Goal: Task Accomplishment & Management: Complete application form

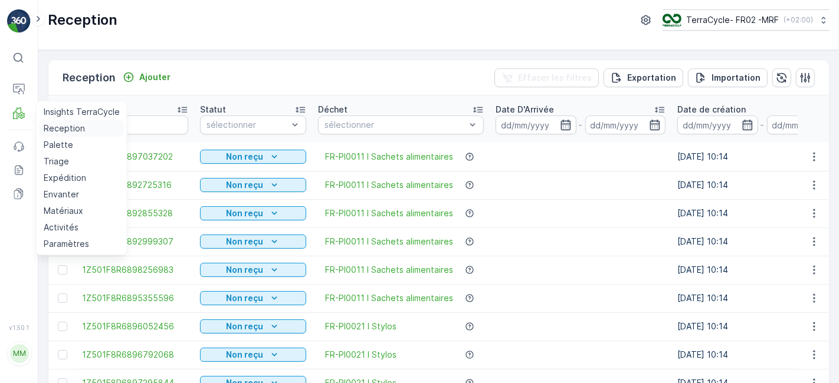
click at [64, 129] on p "Reception" at bounding box center [64, 129] width 41 height 12
click at [39, 120] on link "Reception" at bounding box center [82, 128] width 86 height 17
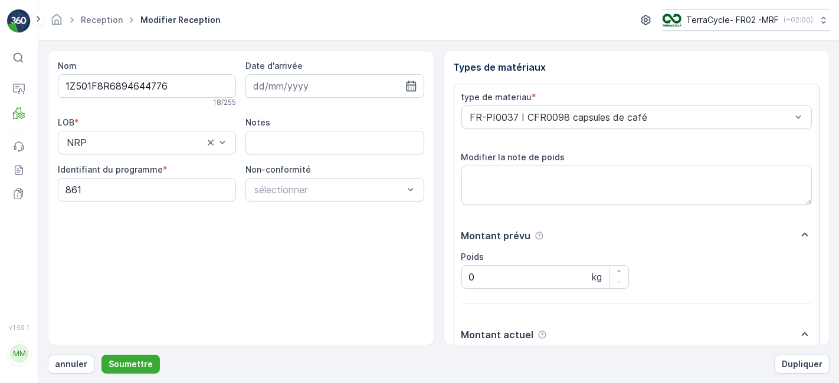
scroll to position [145, 0]
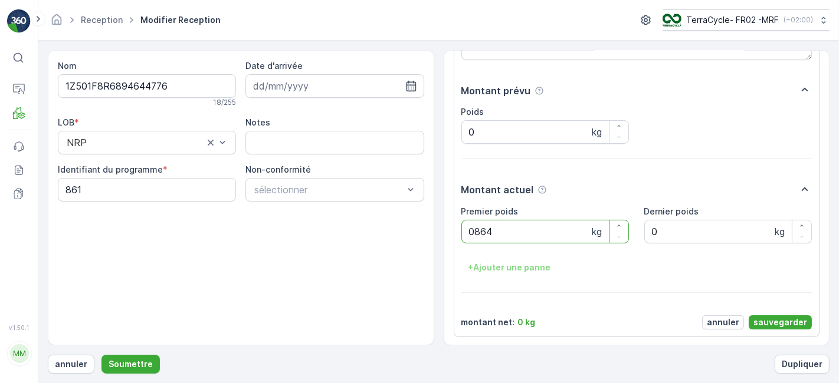
click at [101, 355] on button "Soumettre" at bounding box center [130, 364] width 58 height 19
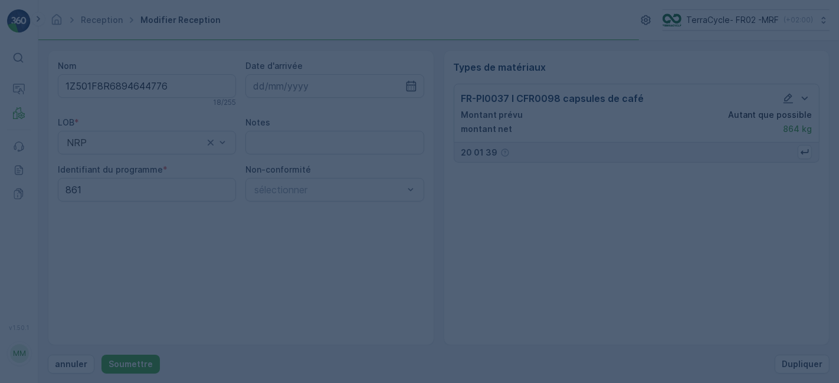
scroll to position [0, 0]
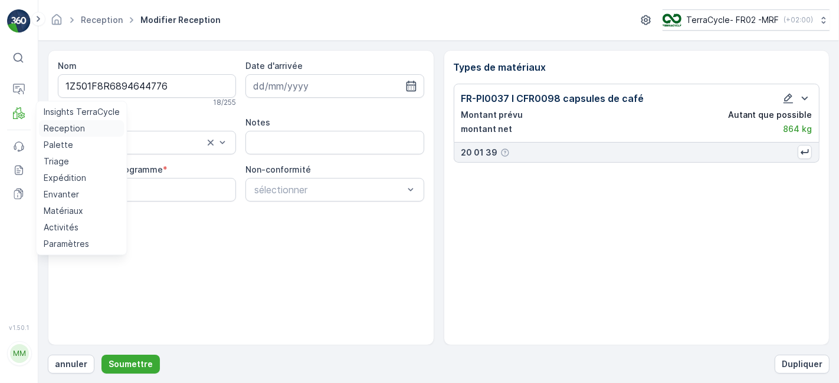
click at [55, 130] on p "Reception" at bounding box center [64, 129] width 41 height 12
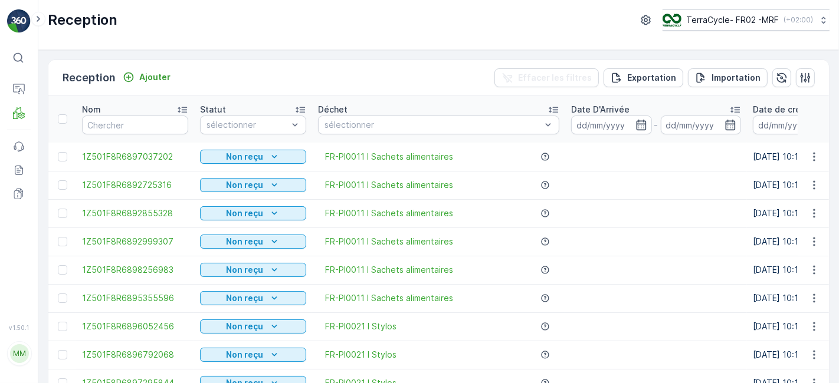
click at [419, 82] on div "Reception Ajouter Effacer les filtres Exportation Importation" at bounding box center [438, 77] width 780 height 35
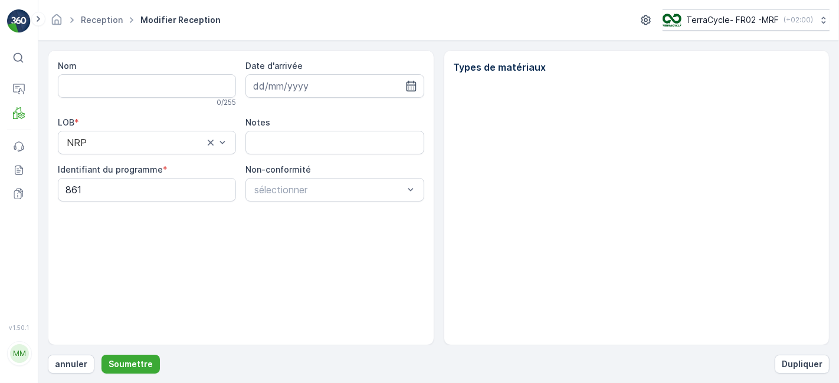
type input "1Z501F8R6894644776"
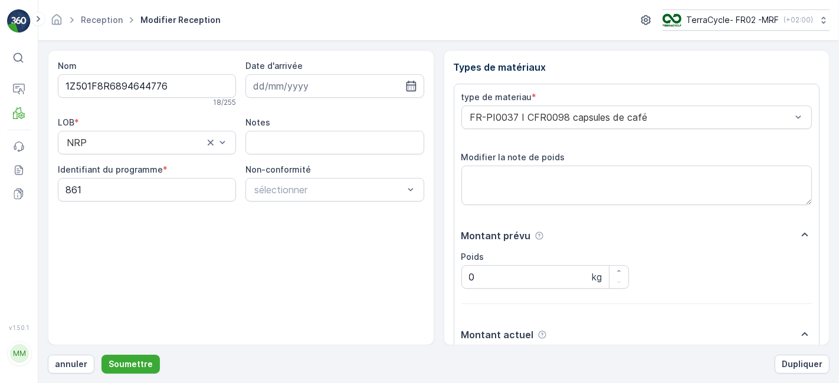
scroll to position [145, 0]
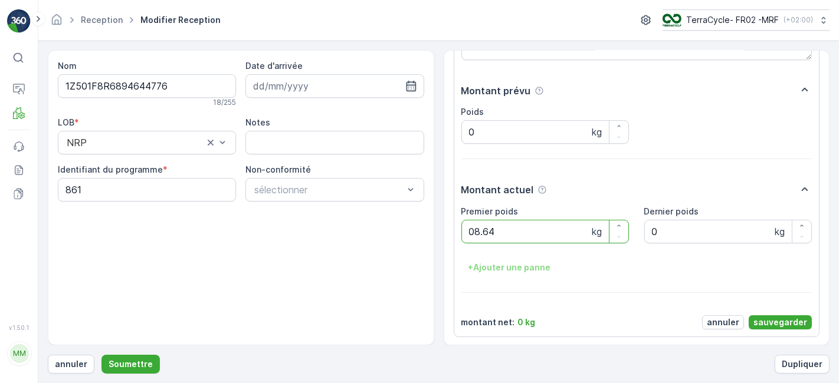
click at [101, 355] on button "Soumettre" at bounding box center [130, 364] width 58 height 19
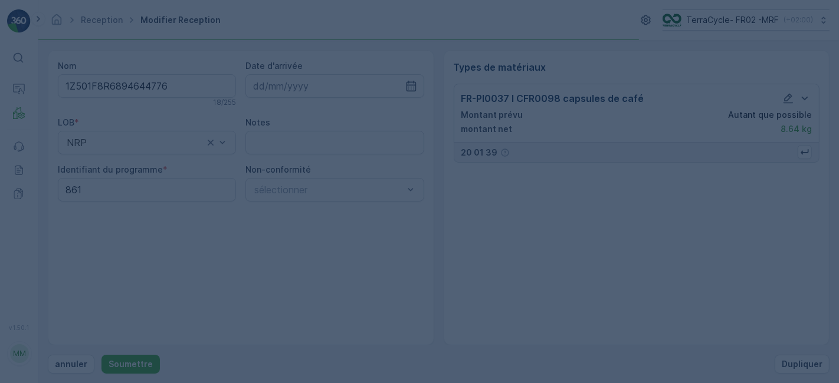
scroll to position [0, 0]
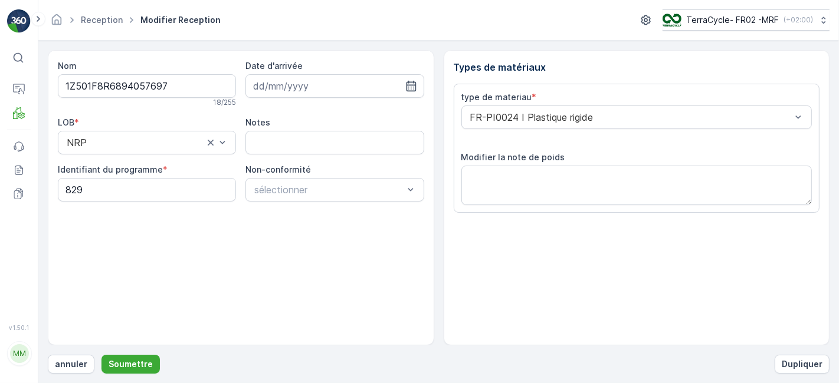
scroll to position [145, 0]
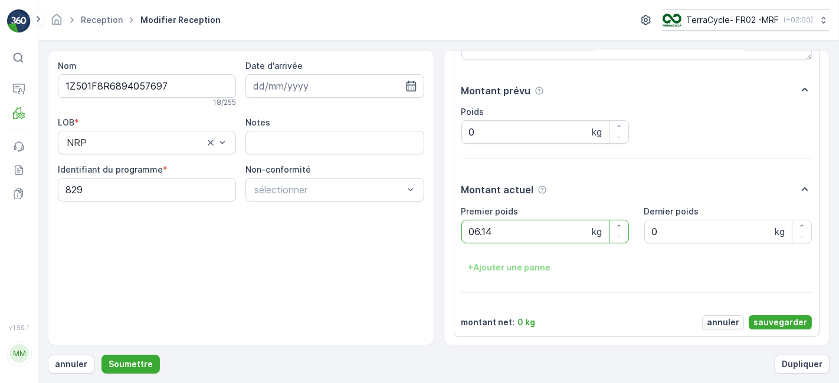
click at [101, 355] on button "Soumettre" at bounding box center [130, 364] width 58 height 19
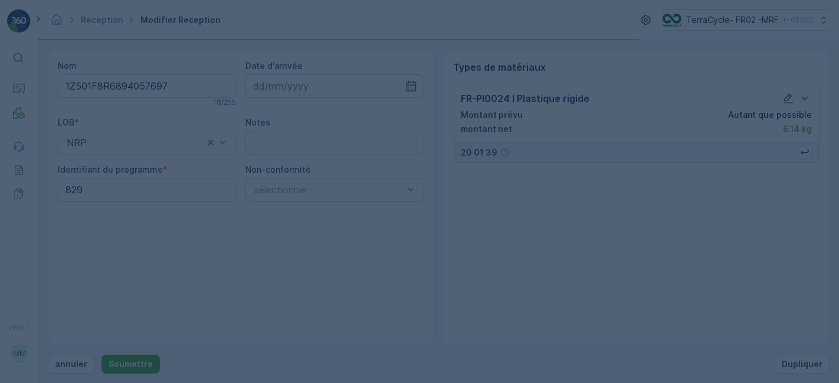
scroll to position [0, 0]
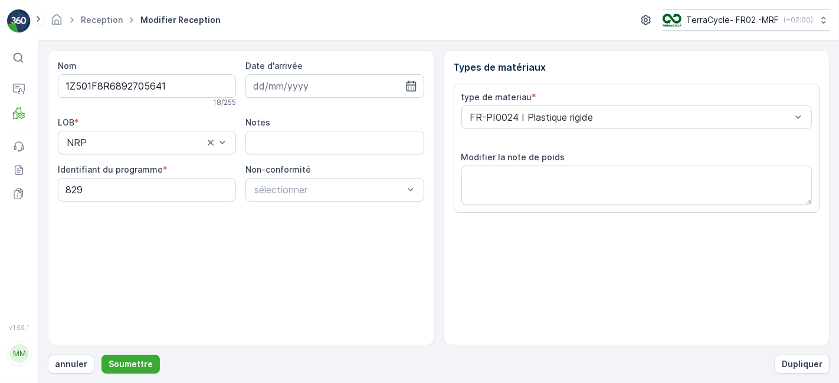
scroll to position [145, 0]
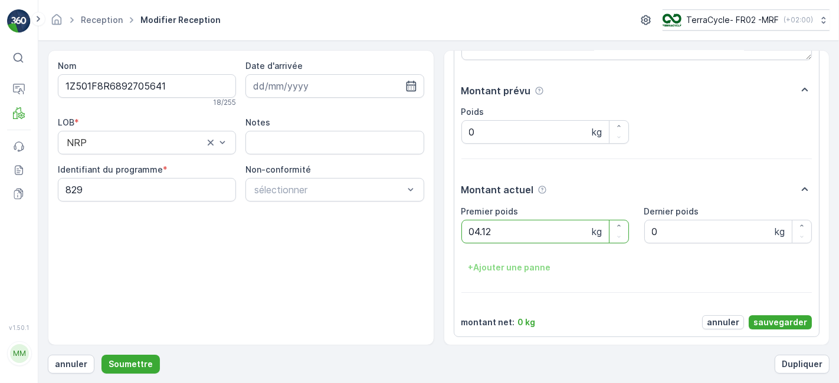
click at [101, 355] on button "Soumettre" at bounding box center [130, 364] width 58 height 19
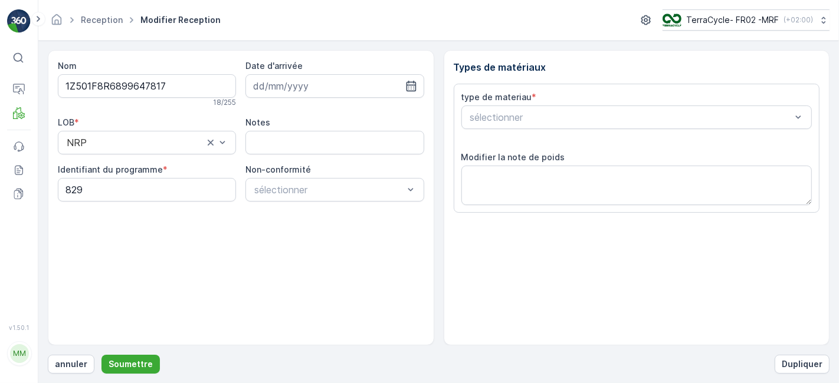
scroll to position [145, 0]
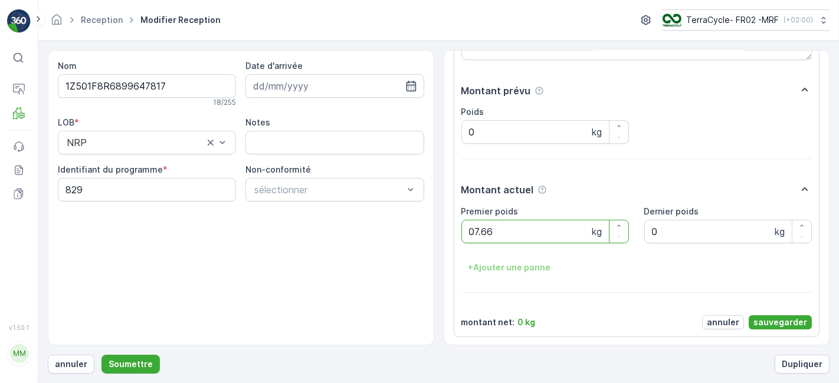
click at [101, 355] on button "Soumettre" at bounding box center [130, 364] width 58 height 19
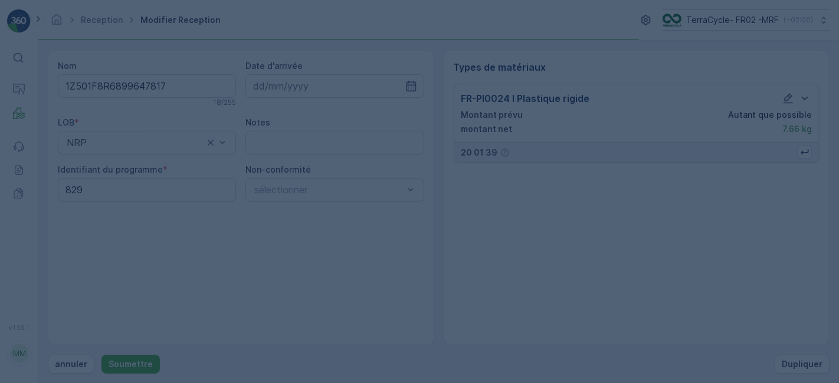
scroll to position [0, 0]
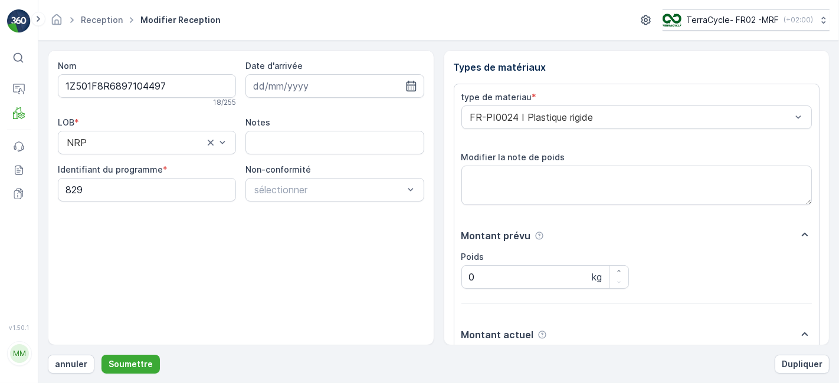
scroll to position [145, 0]
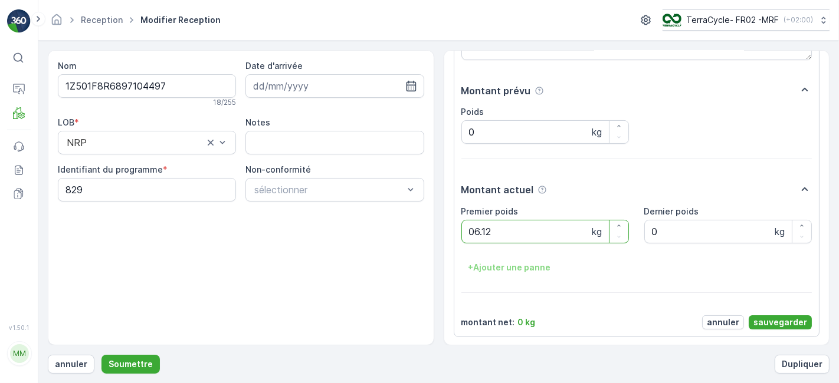
click at [101, 355] on button "Soumettre" at bounding box center [130, 364] width 58 height 19
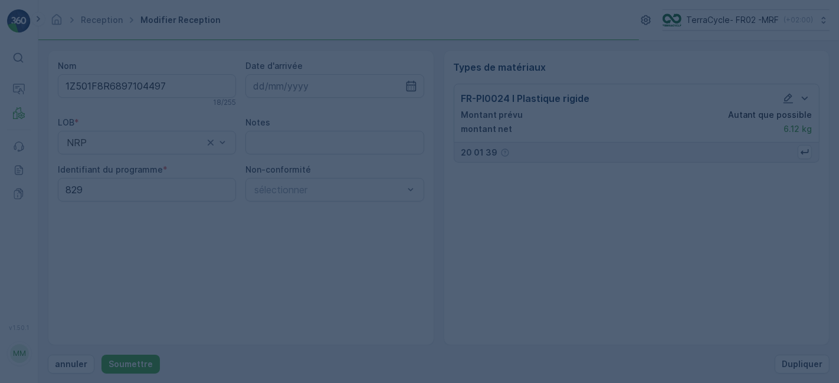
scroll to position [0, 0]
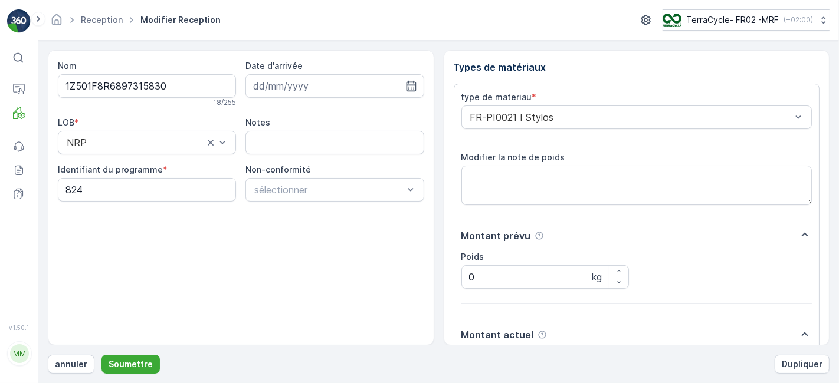
scroll to position [145, 0]
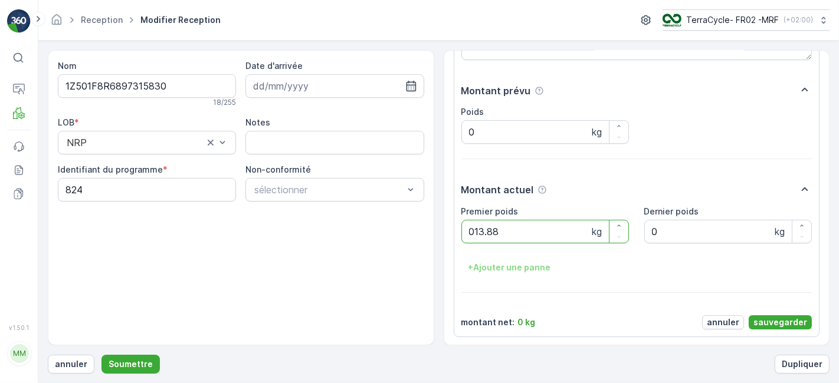
click at [101, 355] on button "Soumettre" at bounding box center [130, 364] width 58 height 19
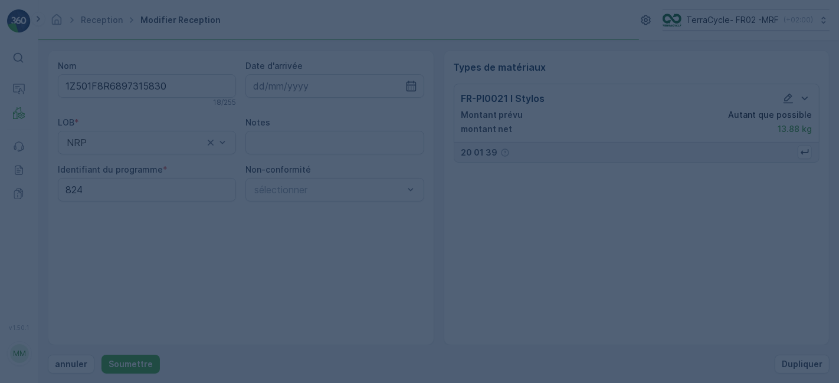
scroll to position [0, 0]
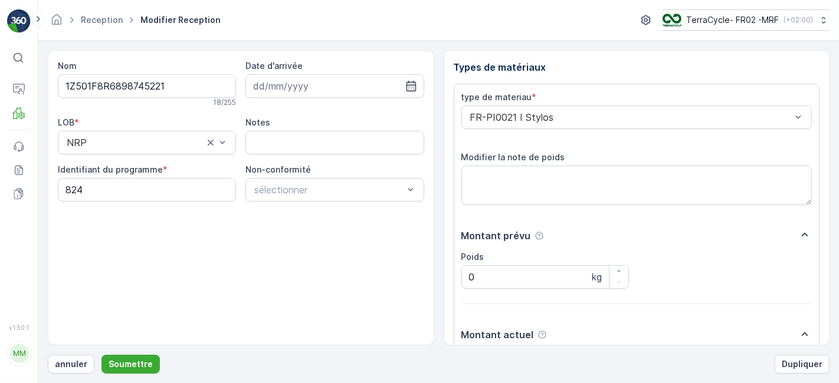
scroll to position [145, 0]
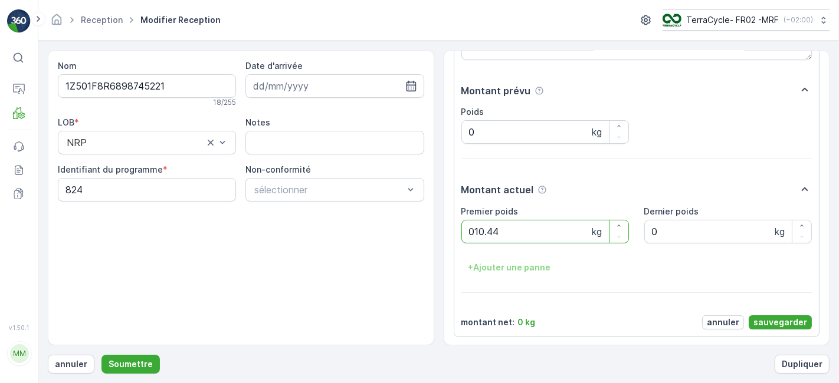
click at [101, 355] on button "Soumettre" at bounding box center [130, 364] width 58 height 19
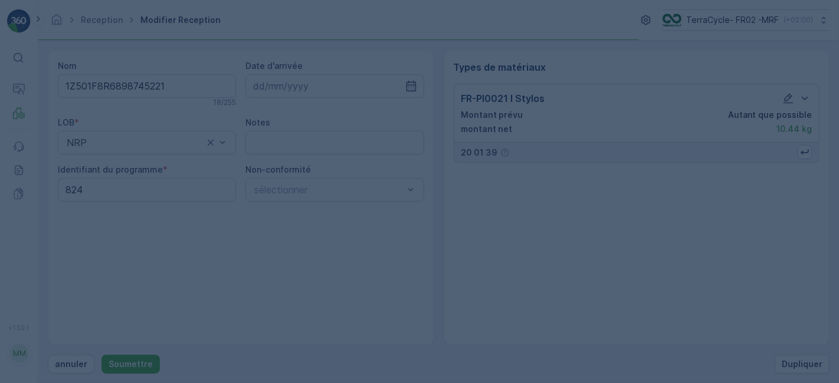
scroll to position [0, 0]
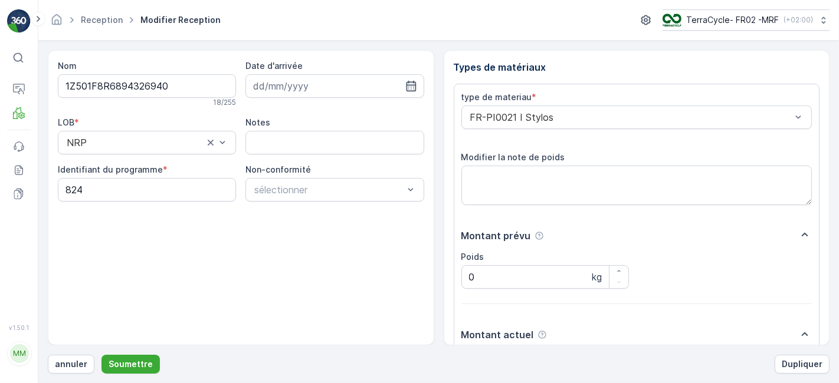
scroll to position [145, 0]
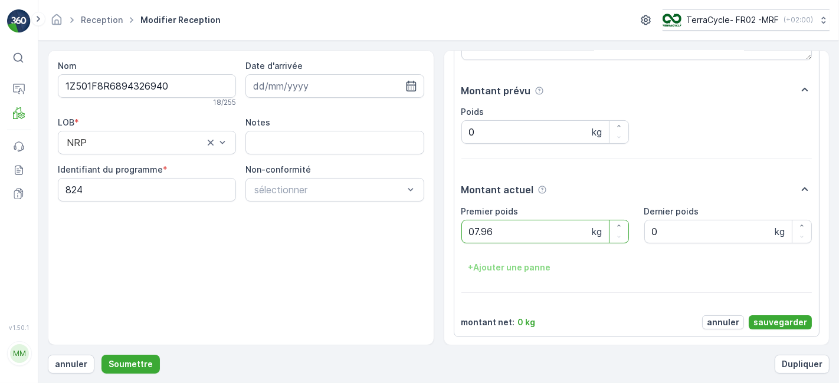
click at [101, 355] on button "Soumettre" at bounding box center [130, 364] width 58 height 19
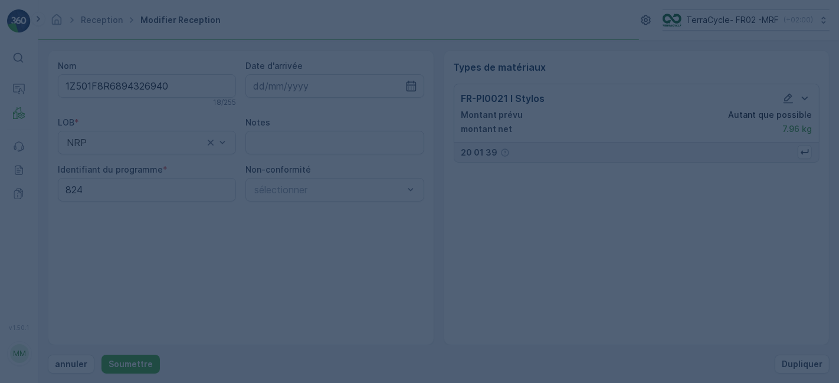
scroll to position [0, 0]
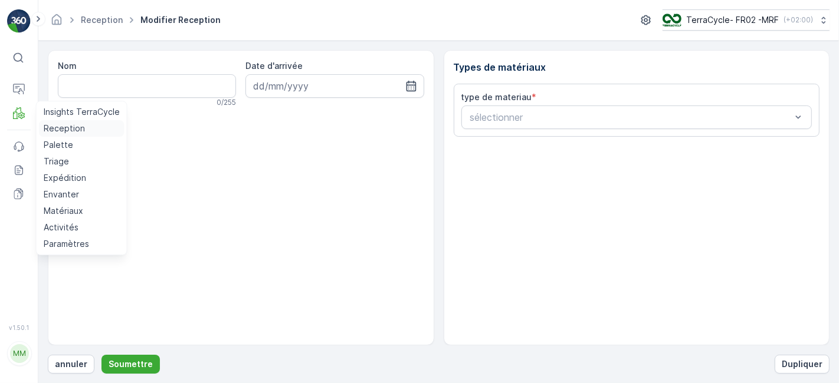
click at [57, 123] on p "Reception" at bounding box center [64, 129] width 41 height 12
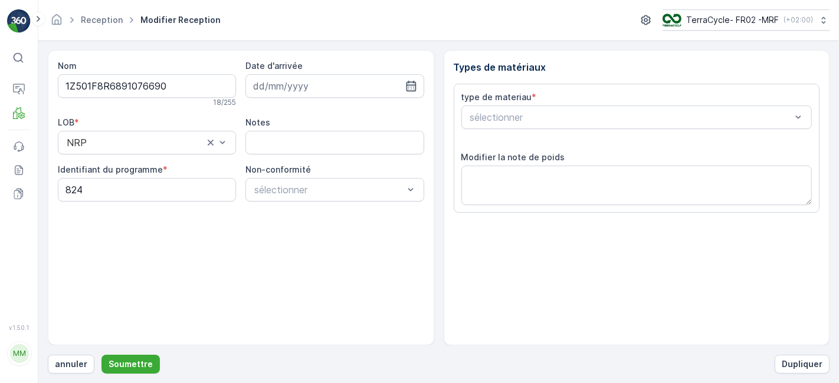
scroll to position [145, 0]
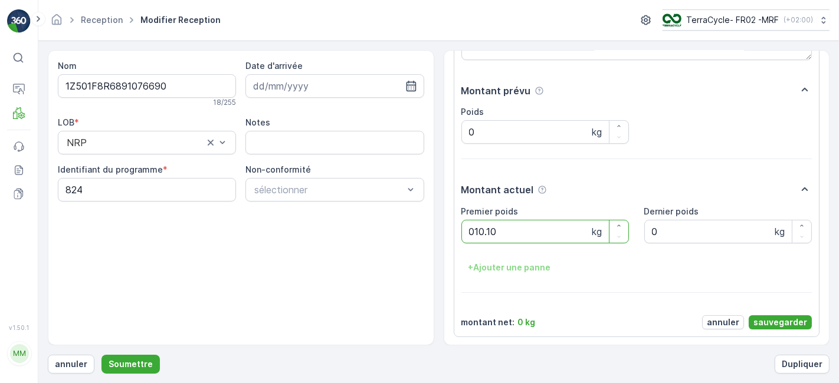
click at [101, 355] on button "Soumettre" at bounding box center [130, 364] width 58 height 19
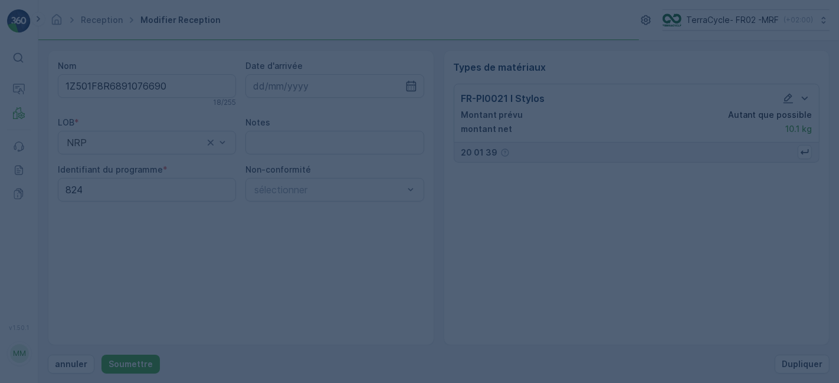
scroll to position [0, 0]
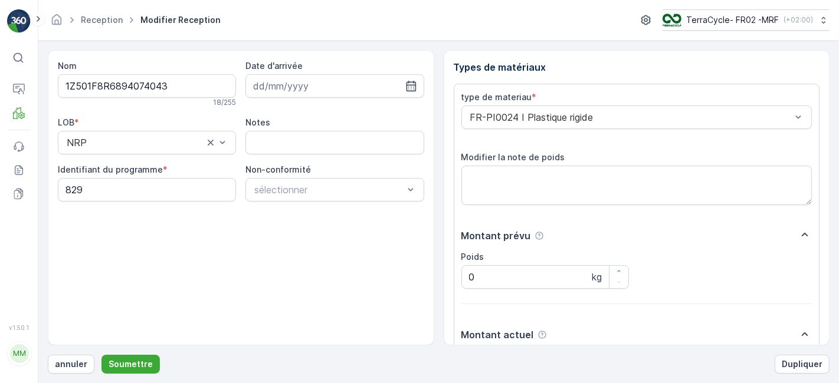
scroll to position [145, 0]
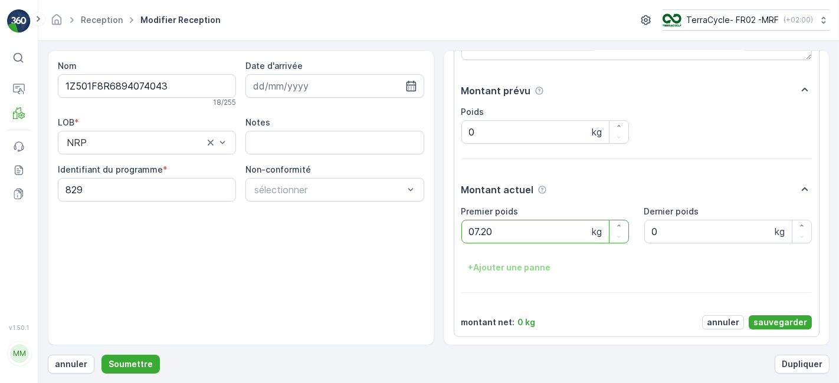
click at [101, 355] on button "Soumettre" at bounding box center [130, 364] width 58 height 19
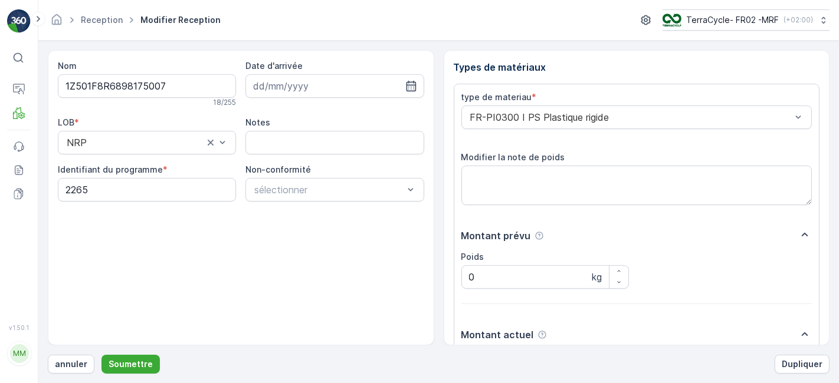
scroll to position [145, 0]
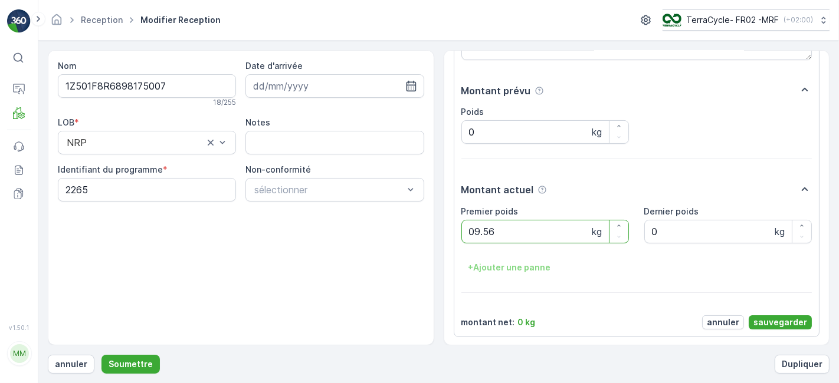
click at [101, 355] on button "Soumettre" at bounding box center [130, 364] width 58 height 19
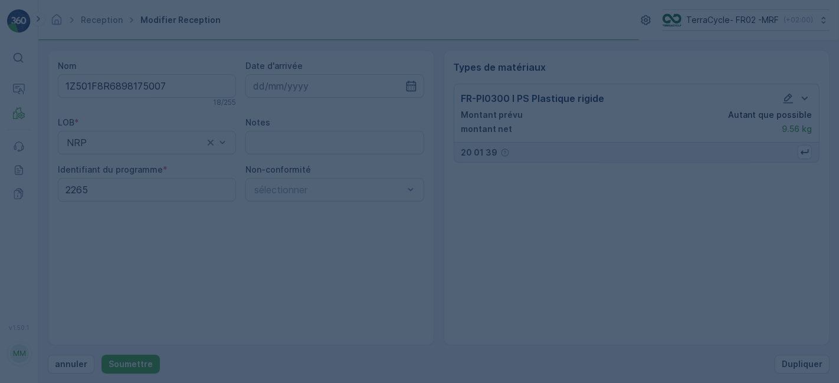
scroll to position [0, 0]
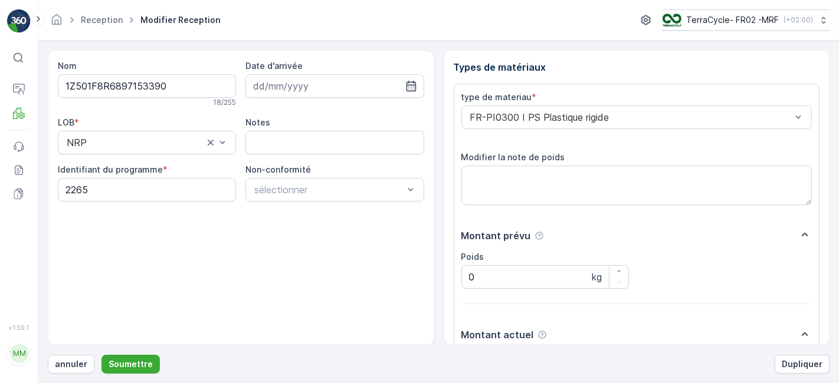
scroll to position [145, 0]
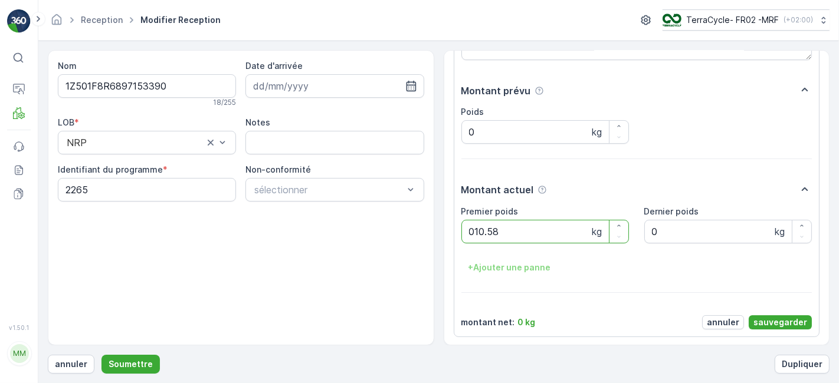
click at [101, 355] on button "Soumettre" at bounding box center [130, 364] width 58 height 19
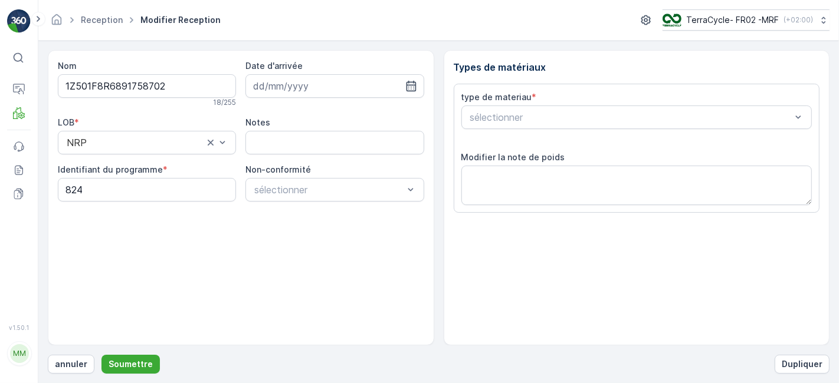
scroll to position [145, 0]
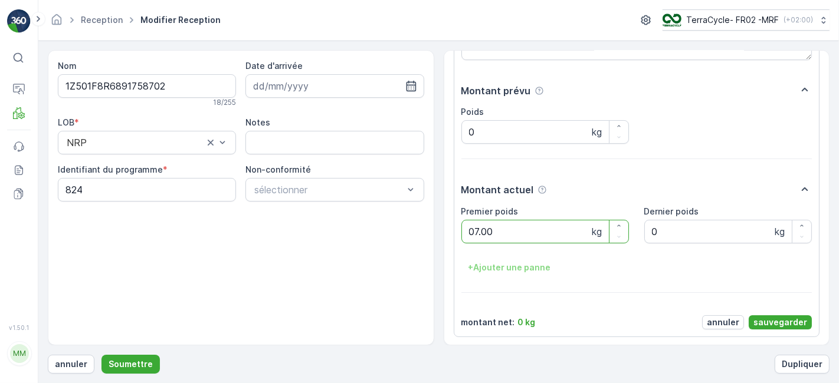
click at [101, 355] on button "Soumettre" at bounding box center [130, 364] width 58 height 19
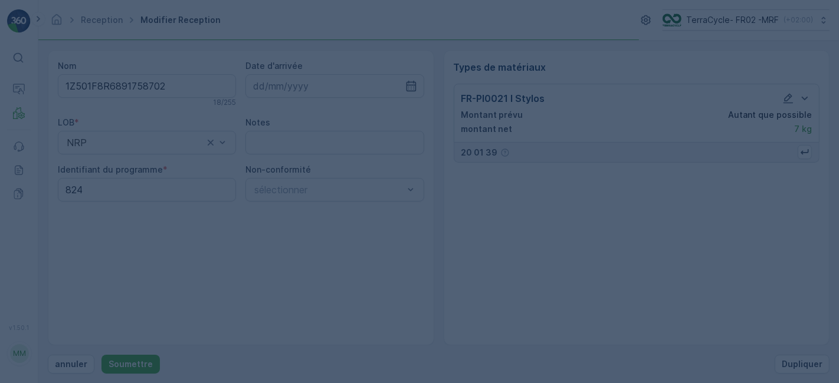
scroll to position [0, 0]
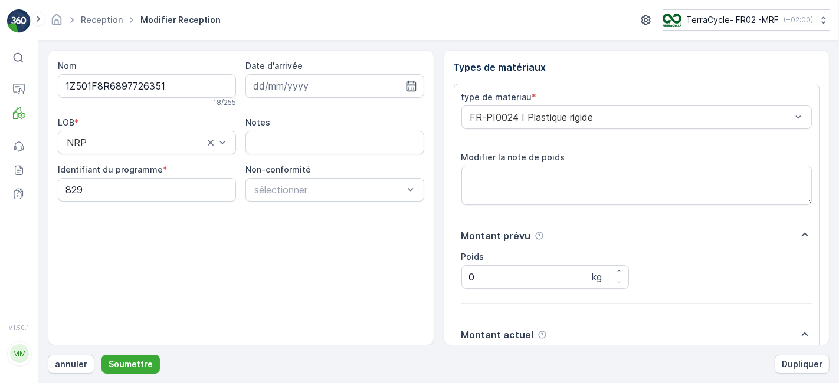
scroll to position [145, 0]
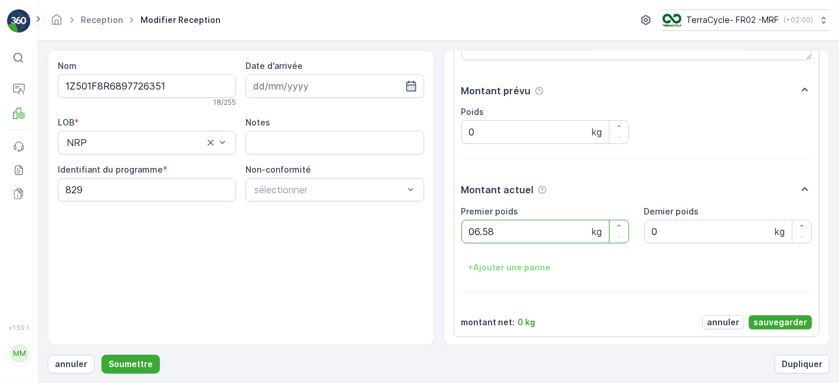
click at [101, 355] on button "Soumettre" at bounding box center [130, 364] width 58 height 19
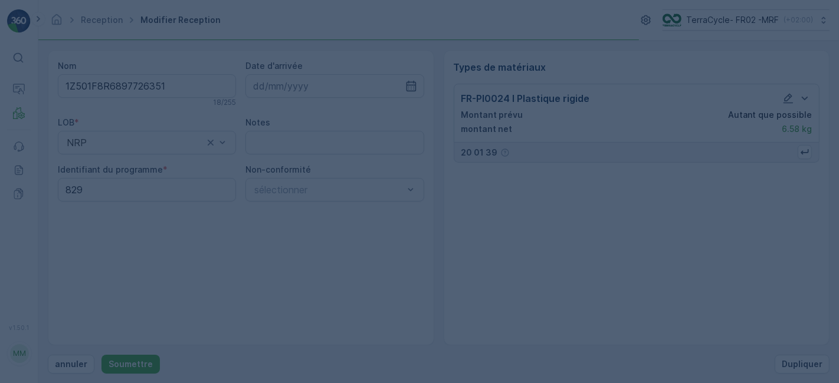
scroll to position [0, 0]
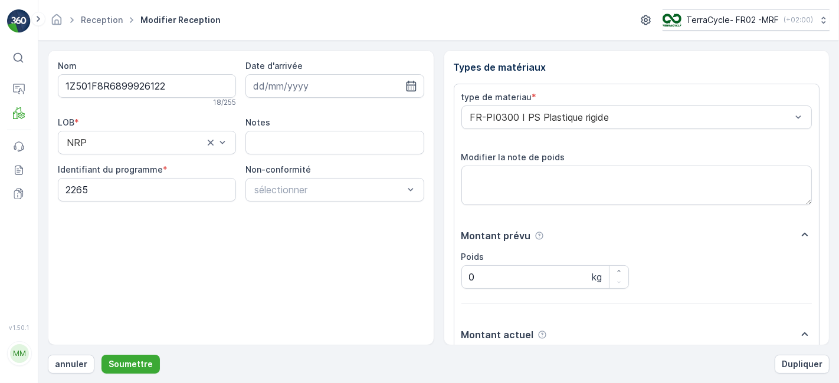
scroll to position [145, 0]
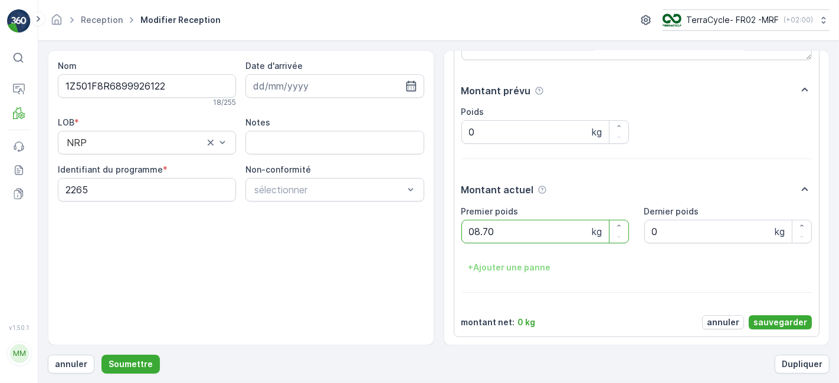
click at [101, 355] on button "Soumettre" at bounding box center [130, 364] width 58 height 19
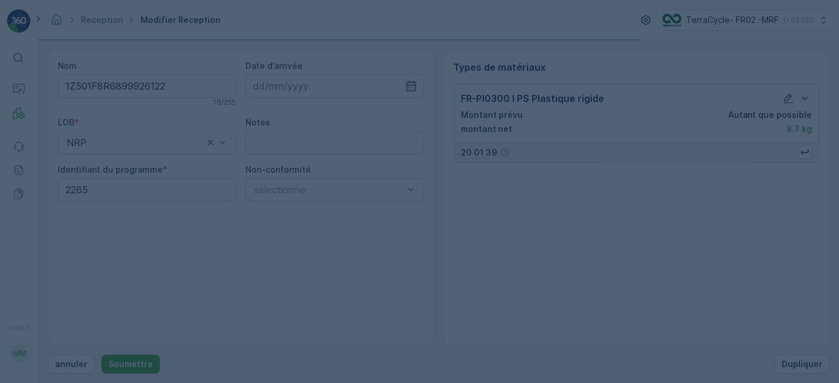
scroll to position [0, 0]
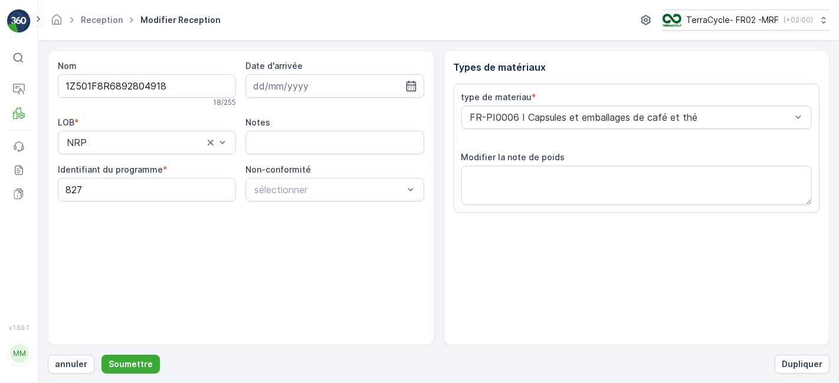
scroll to position [145, 0]
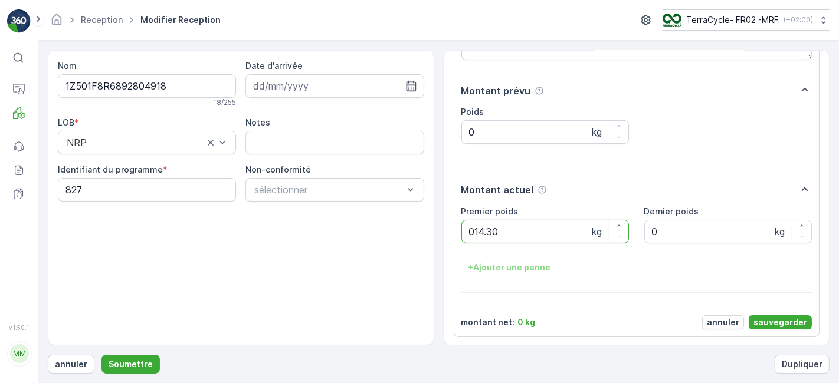
click at [101, 355] on button "Soumettre" at bounding box center [130, 364] width 58 height 19
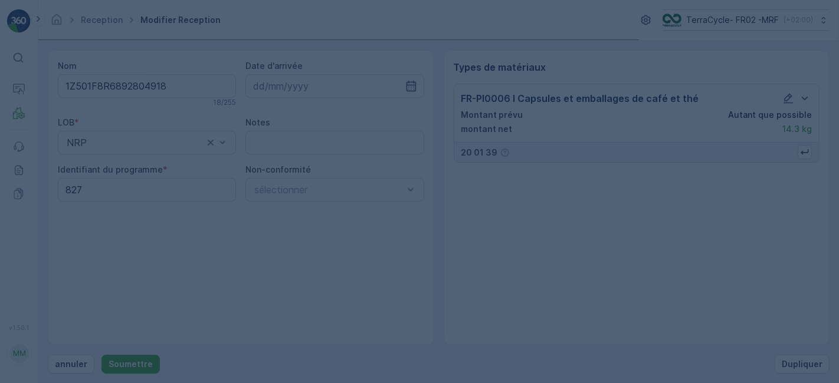
scroll to position [0, 0]
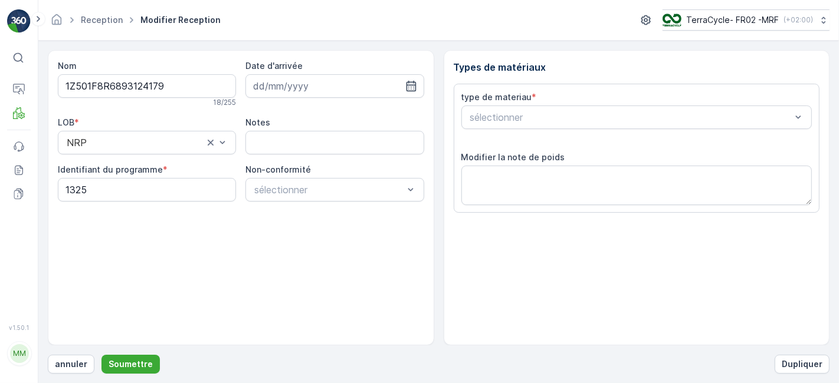
scroll to position [145, 0]
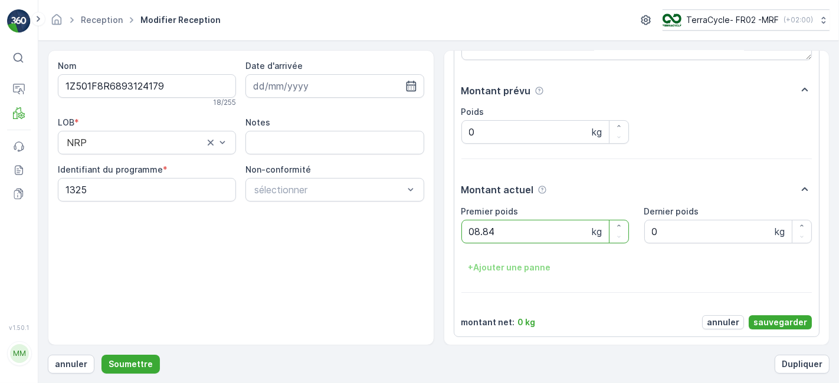
click at [101, 355] on button "Soumettre" at bounding box center [130, 364] width 58 height 19
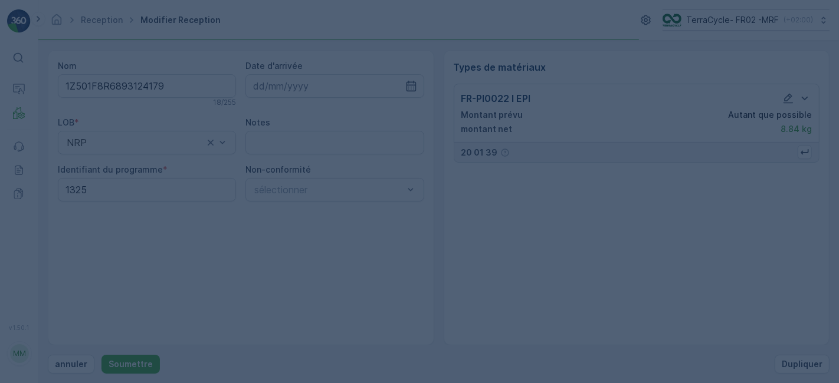
scroll to position [0, 0]
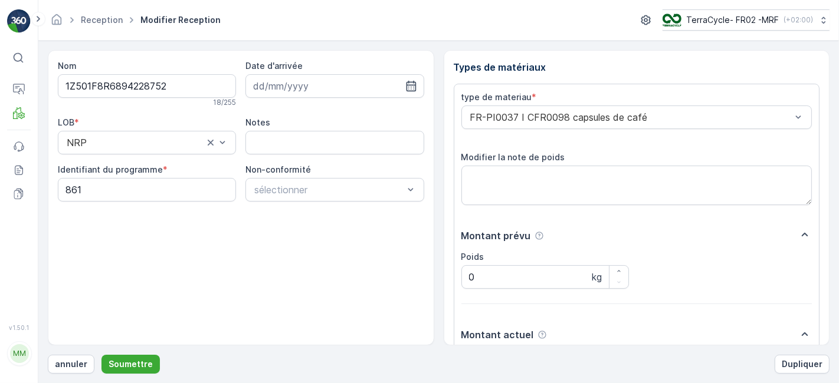
scroll to position [145, 0]
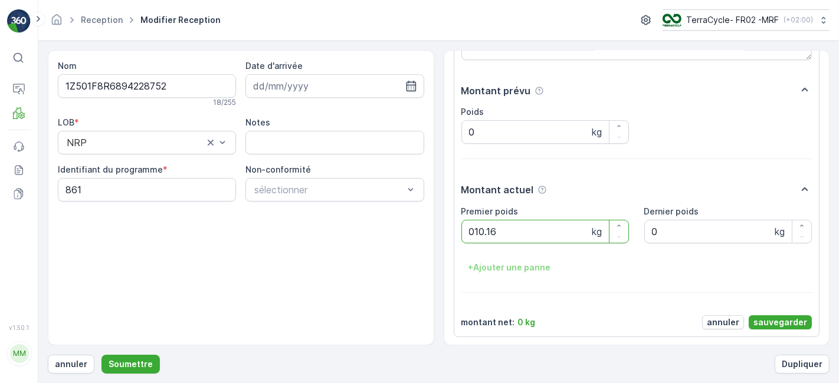
click at [101, 355] on button "Soumettre" at bounding box center [130, 364] width 58 height 19
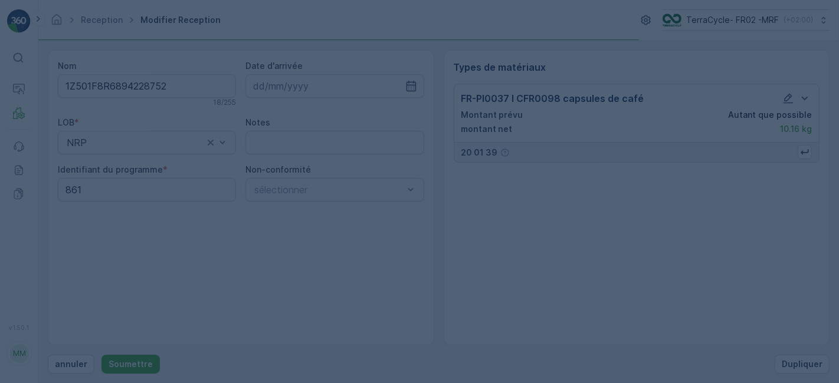
scroll to position [0, 0]
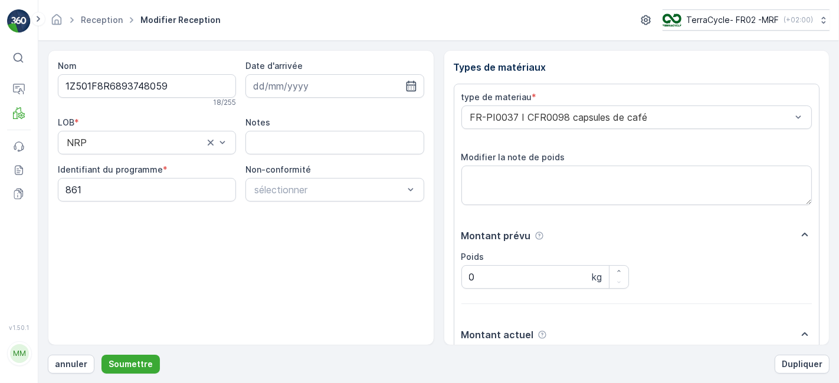
scroll to position [145, 0]
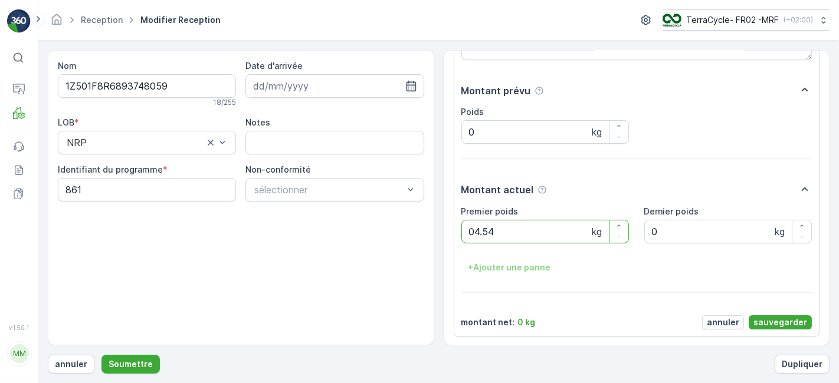
click at [101, 355] on button "Soumettre" at bounding box center [130, 364] width 58 height 19
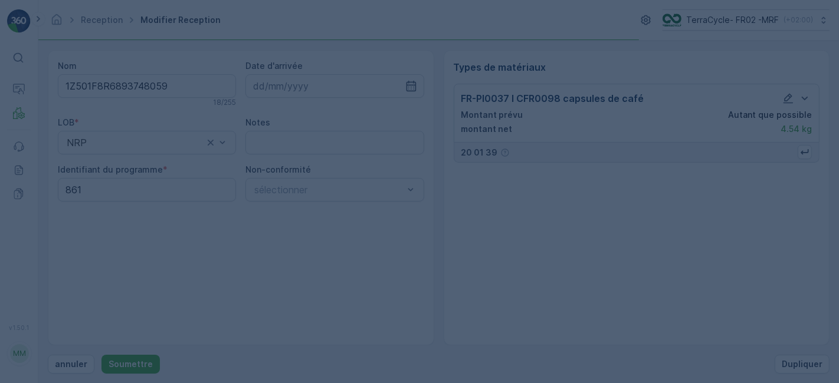
scroll to position [0, 0]
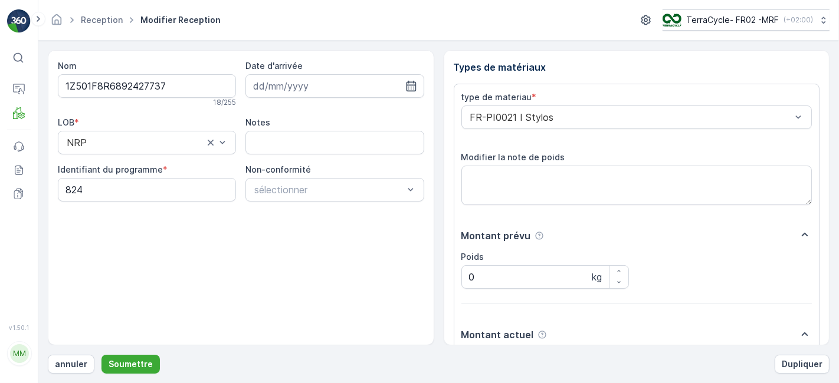
scroll to position [145, 0]
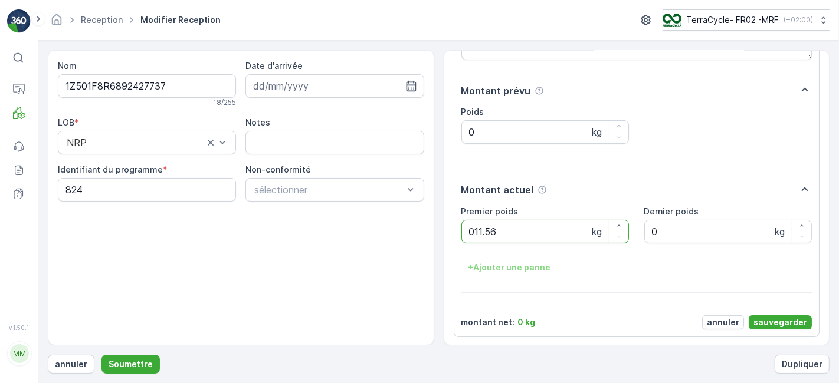
click at [101, 355] on button "Soumettre" at bounding box center [130, 364] width 58 height 19
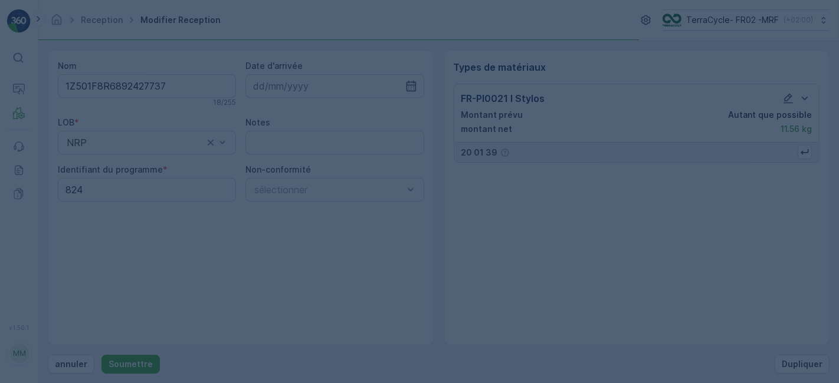
scroll to position [0, 0]
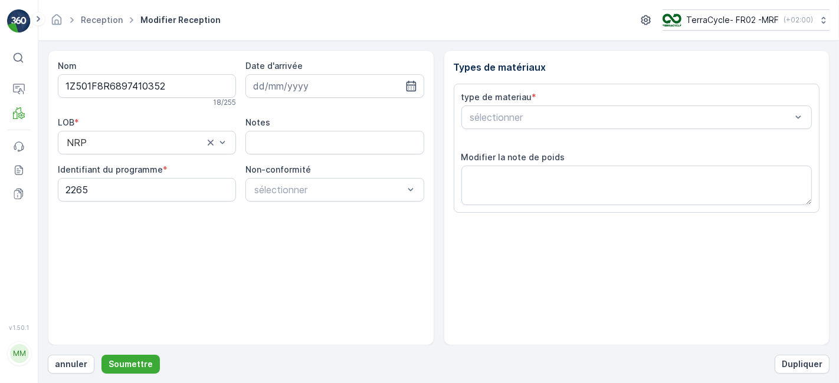
scroll to position [145, 0]
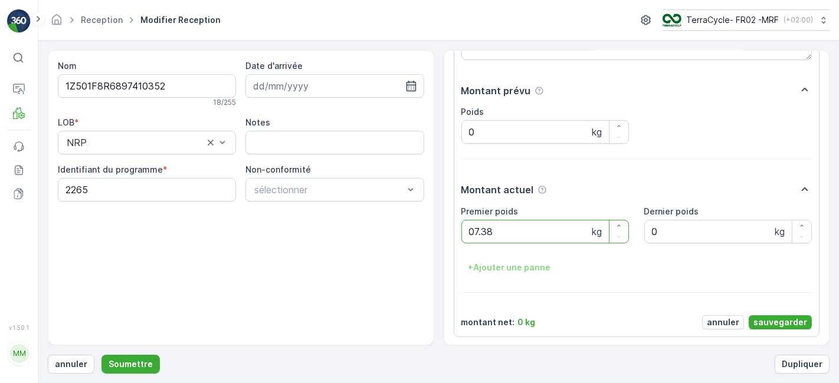
click at [101, 355] on button "Soumettre" at bounding box center [130, 364] width 58 height 19
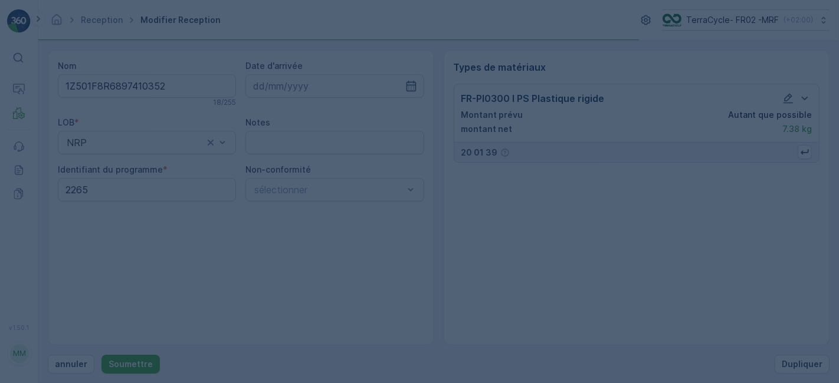
scroll to position [0, 0]
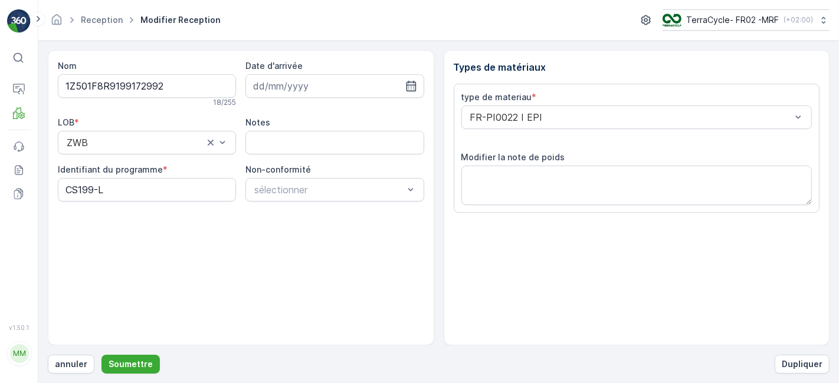
scroll to position [145, 0]
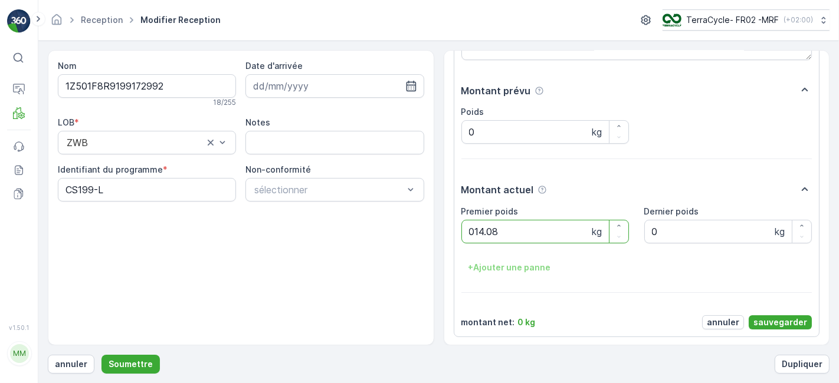
click at [101, 355] on button "Soumettre" at bounding box center [130, 364] width 58 height 19
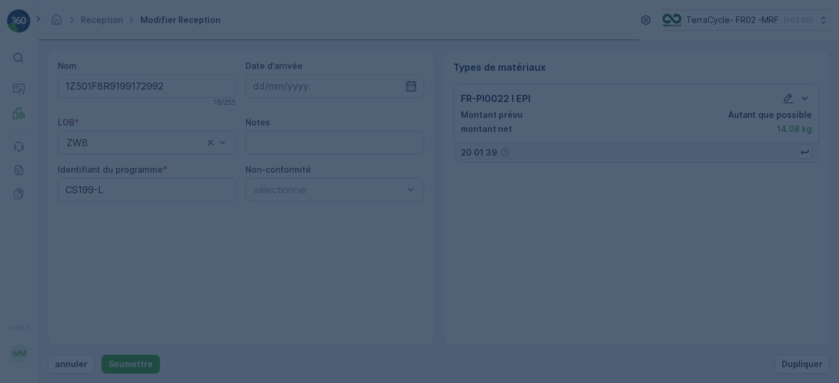
scroll to position [0, 0]
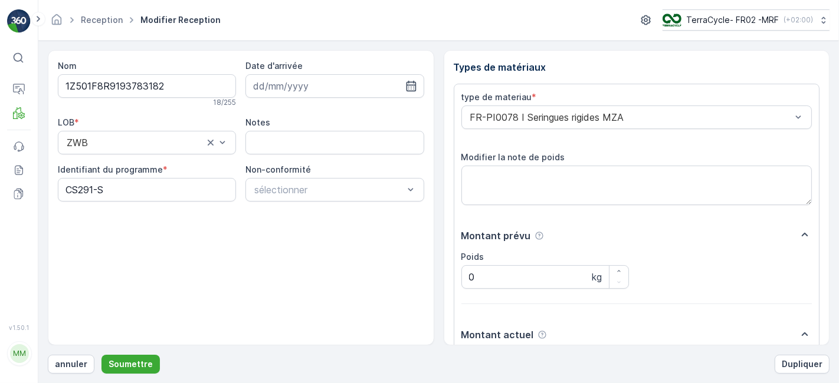
scroll to position [145, 0]
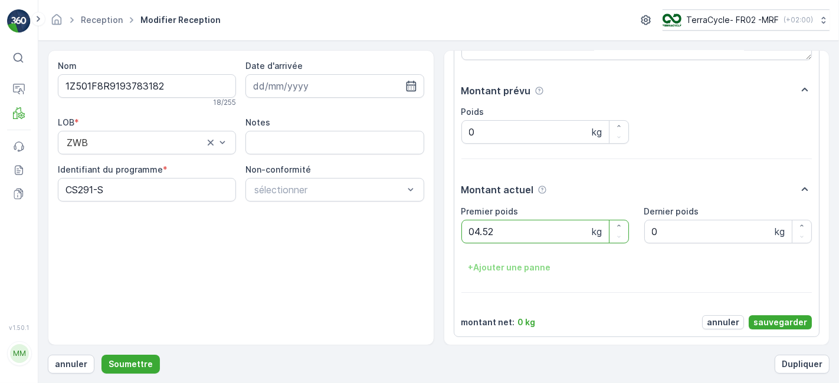
click at [101, 355] on button "Soumettre" at bounding box center [130, 364] width 58 height 19
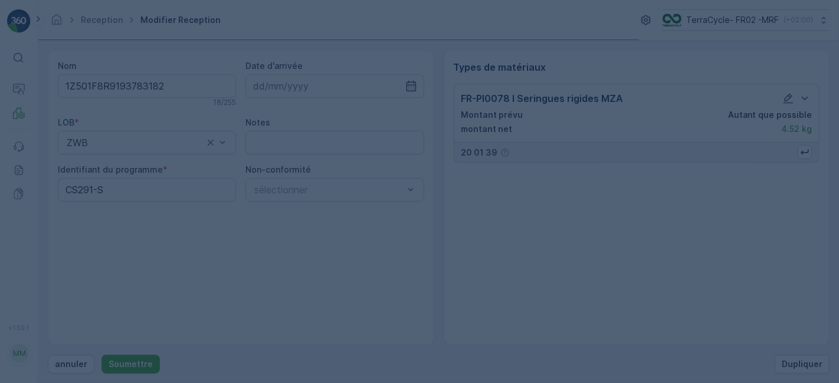
scroll to position [0, 0]
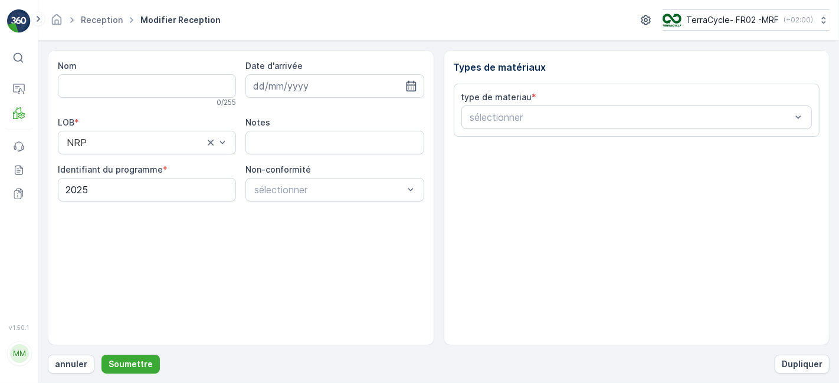
type input "1Z501F8R6894028254"
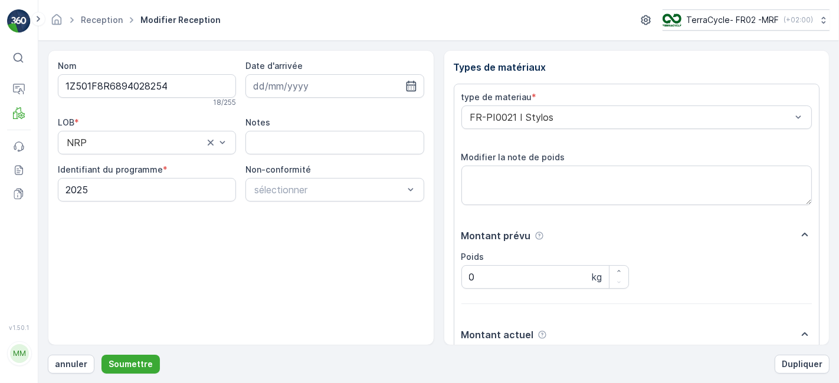
click at [101, 355] on button "Soumettre" at bounding box center [130, 364] width 58 height 19
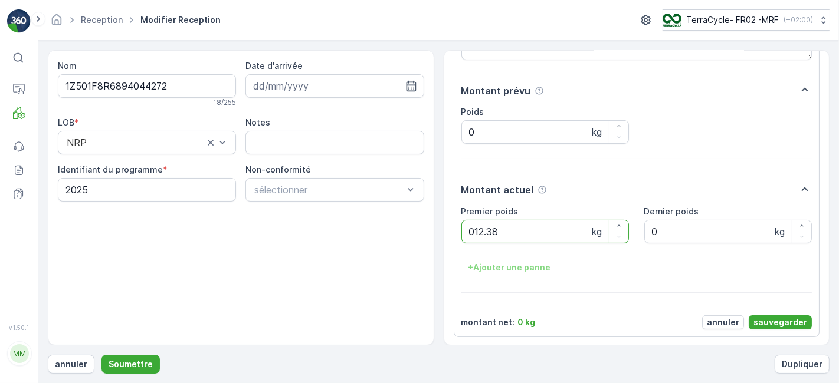
click at [101, 355] on button "Soumettre" at bounding box center [130, 364] width 58 height 19
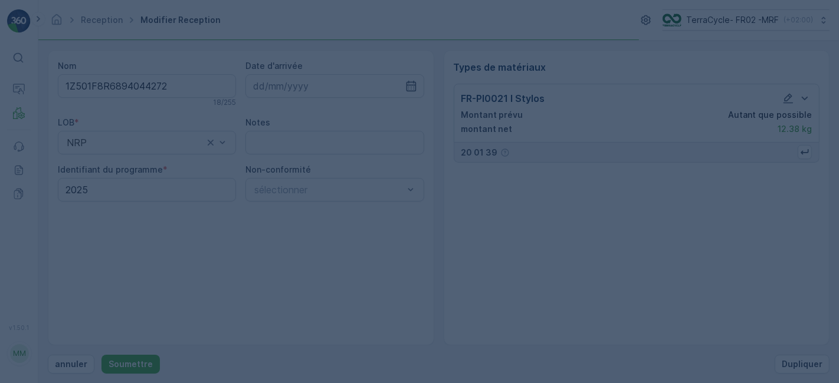
scroll to position [0, 0]
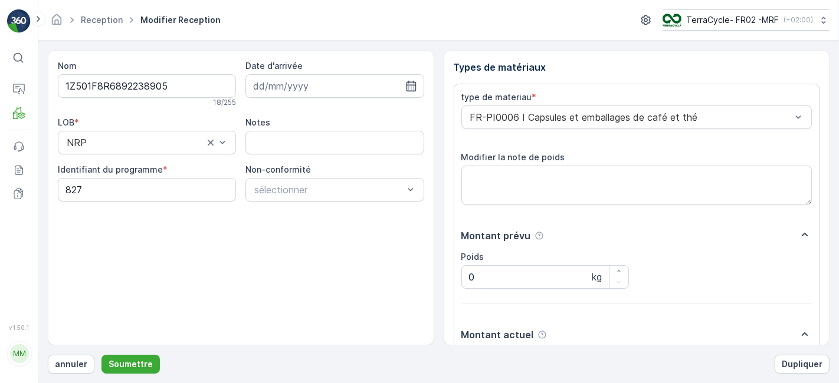
click at [101, 355] on button "Soumettre" at bounding box center [130, 364] width 58 height 19
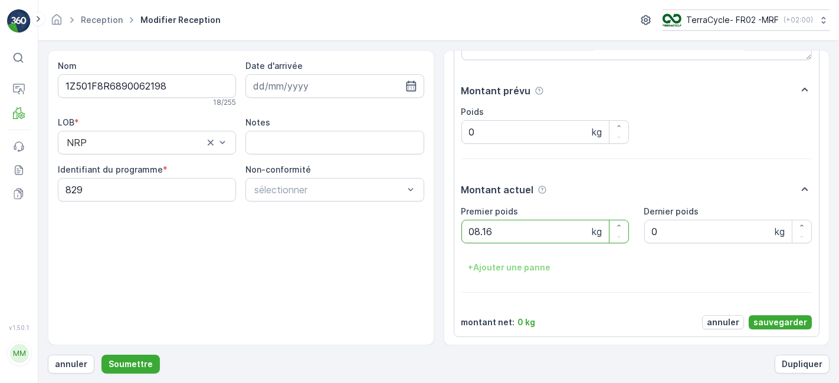
click at [101, 355] on button "Soumettre" at bounding box center [130, 364] width 58 height 19
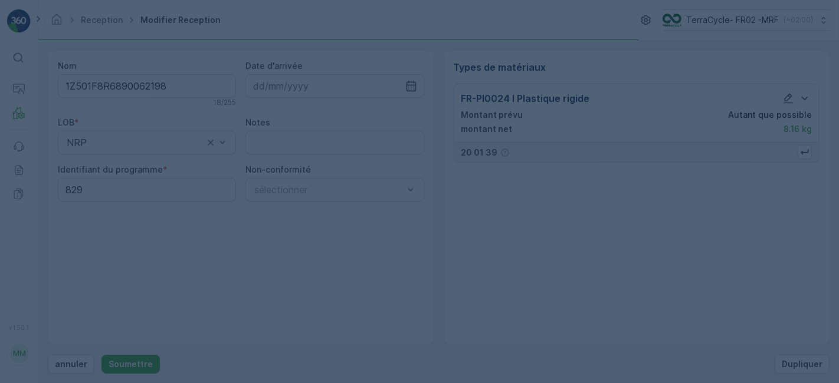
scroll to position [0, 0]
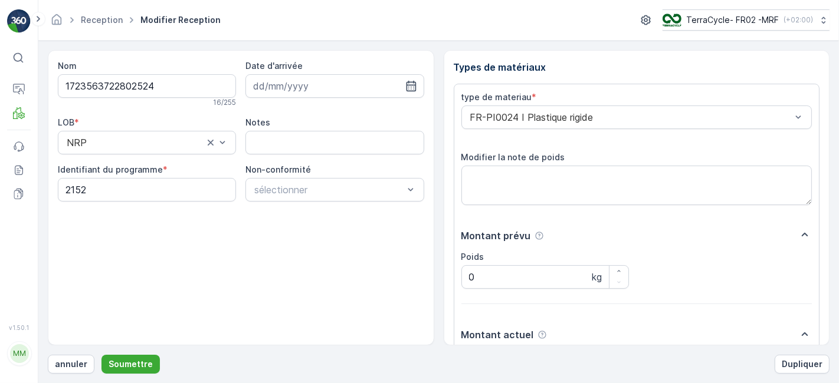
click at [101, 355] on button "Soumettre" at bounding box center [130, 364] width 58 height 19
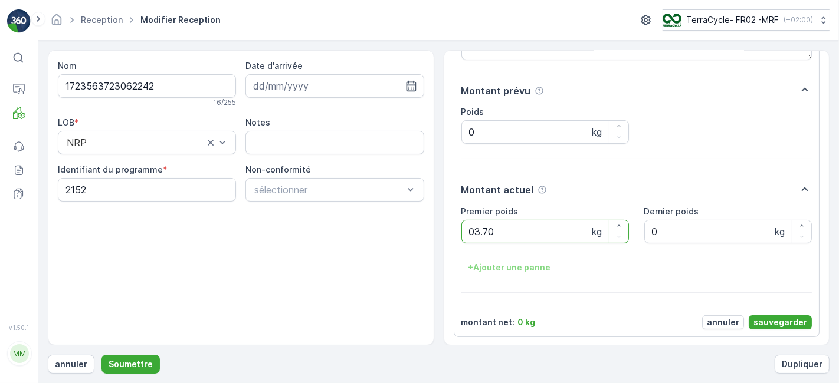
click at [101, 355] on button "Soumettre" at bounding box center [130, 364] width 58 height 19
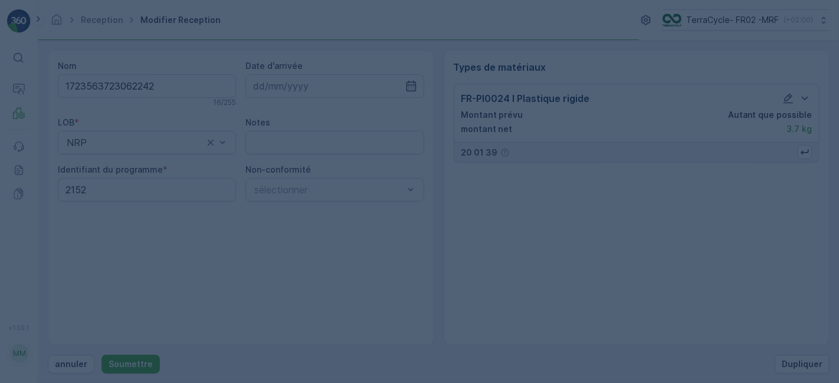
scroll to position [0, 0]
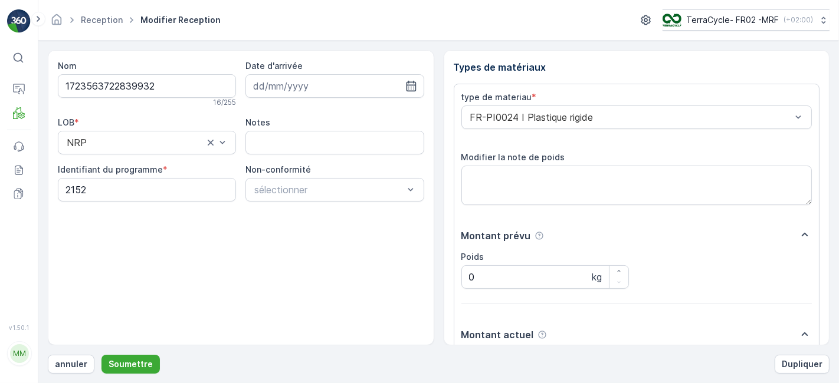
scroll to position [145, 0]
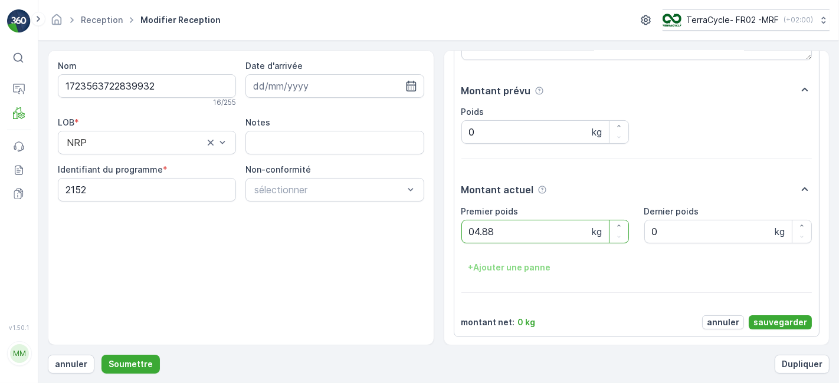
click at [101, 355] on button "Soumettre" at bounding box center [130, 364] width 58 height 19
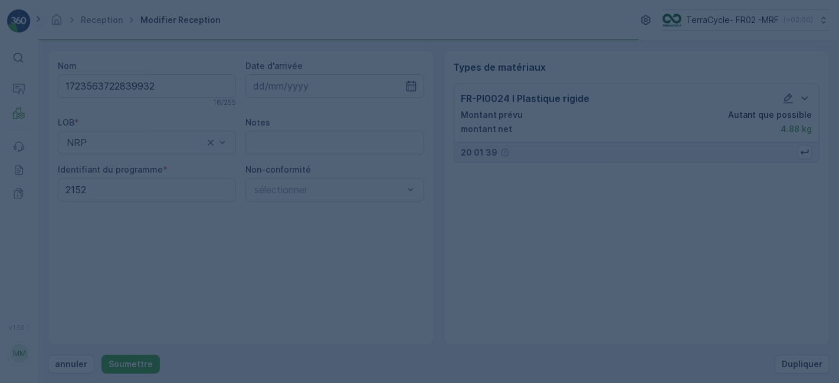
scroll to position [0, 0]
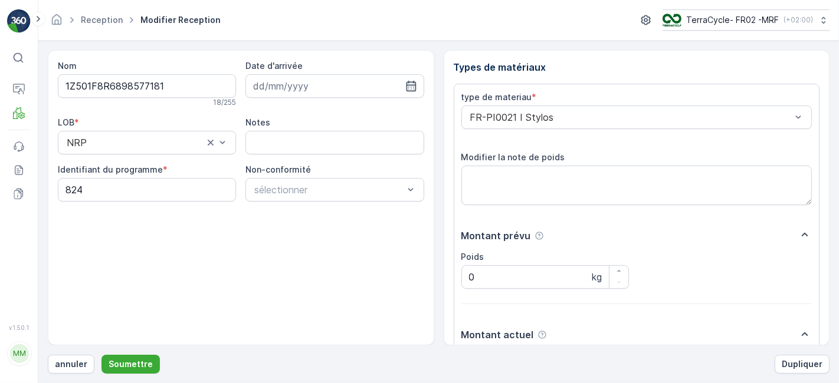
click at [101, 355] on button "Soumettre" at bounding box center [130, 364] width 58 height 19
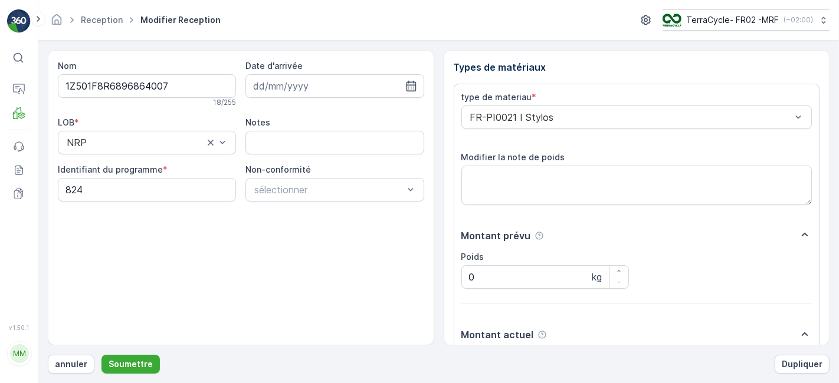
click at [101, 355] on button "Soumettre" at bounding box center [130, 364] width 58 height 19
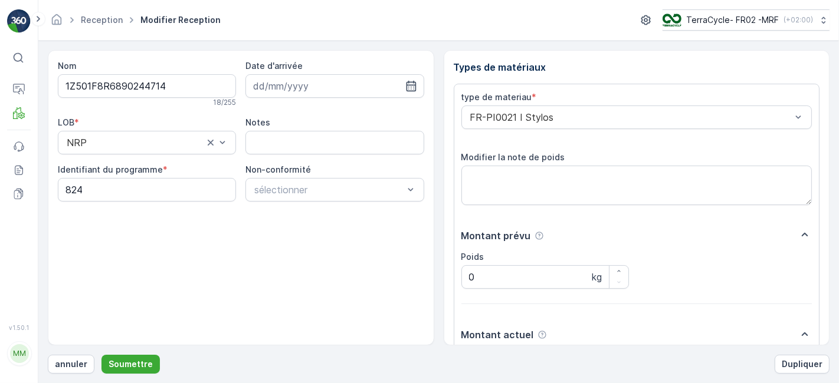
click at [101, 355] on button "Soumettre" at bounding box center [130, 364] width 58 height 19
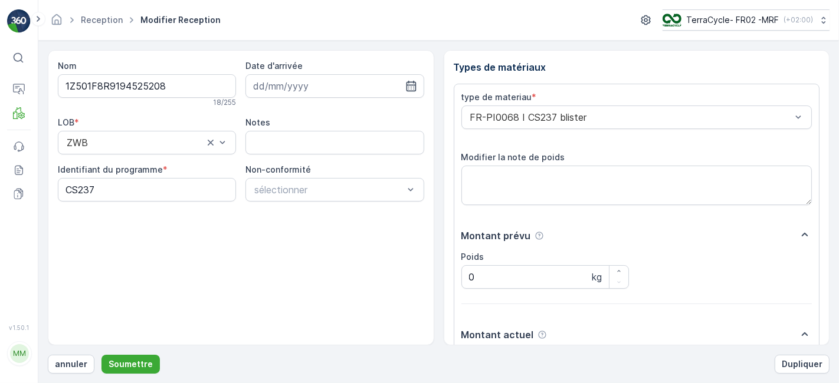
click at [101, 355] on button "Soumettre" at bounding box center [130, 364] width 58 height 19
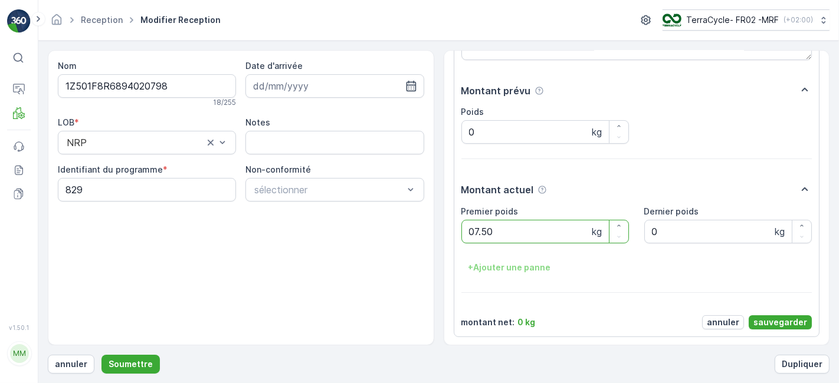
click at [101, 355] on button "Soumettre" at bounding box center [130, 364] width 58 height 19
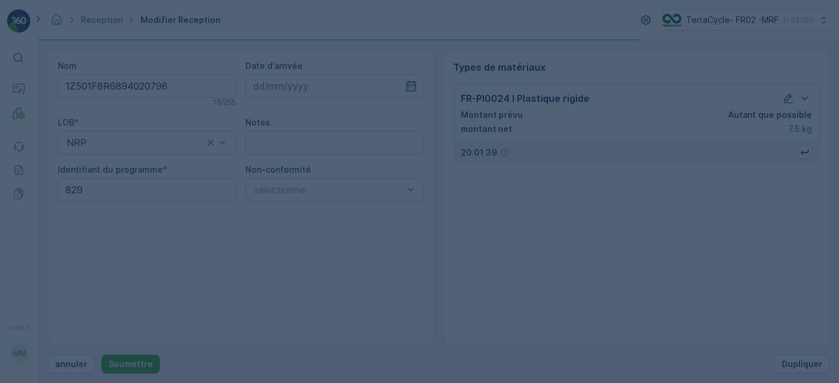
scroll to position [0, 0]
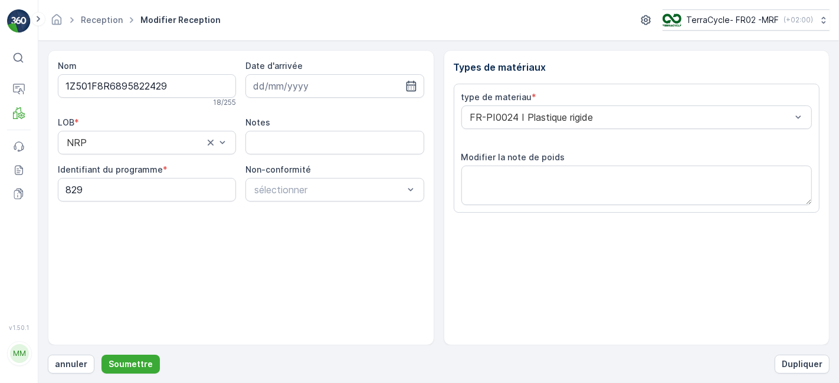
scroll to position [145, 0]
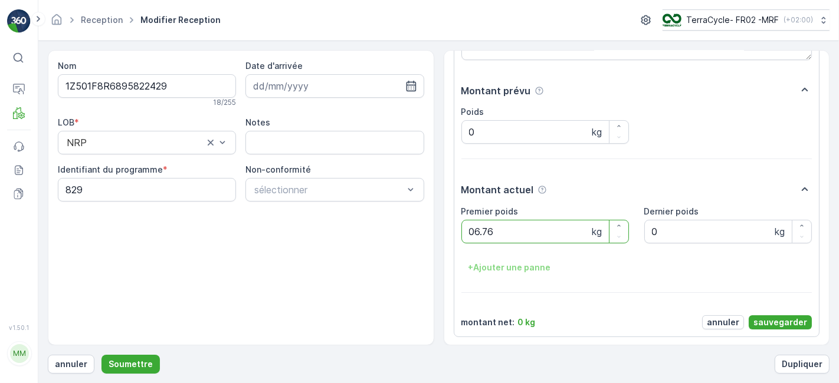
click at [101, 355] on button "Soumettre" at bounding box center [130, 364] width 58 height 19
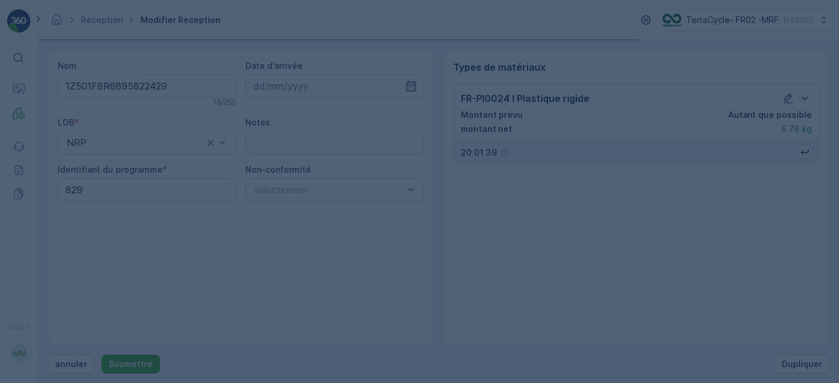
scroll to position [0, 0]
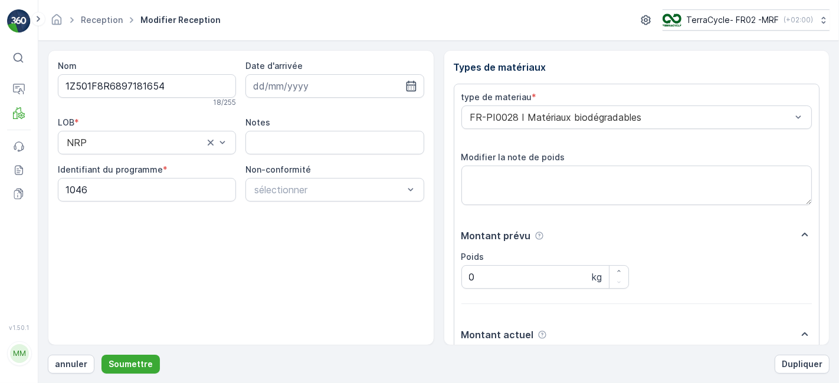
scroll to position [145, 0]
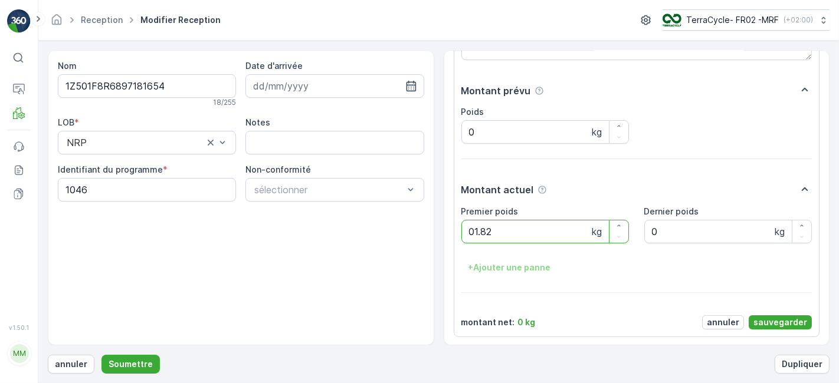
click at [101, 355] on button "Soumettre" at bounding box center [130, 364] width 58 height 19
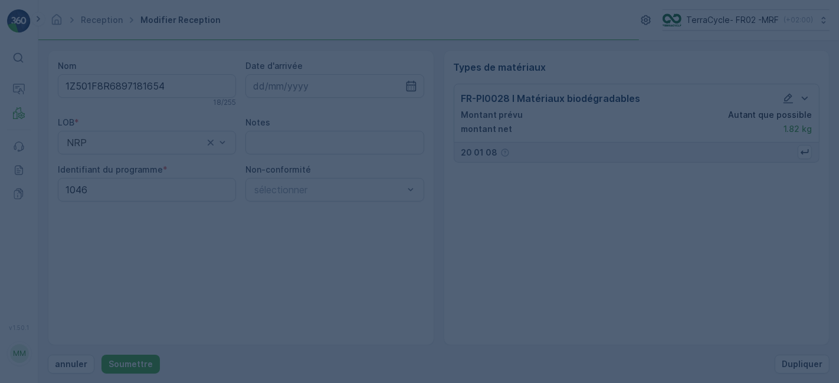
scroll to position [0, 0]
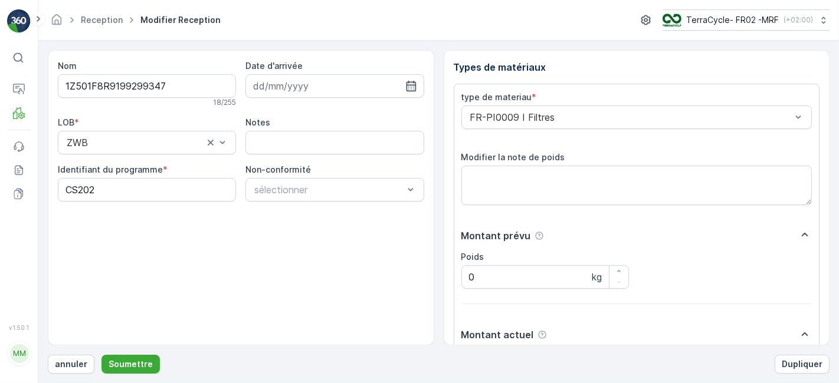
scroll to position [145, 0]
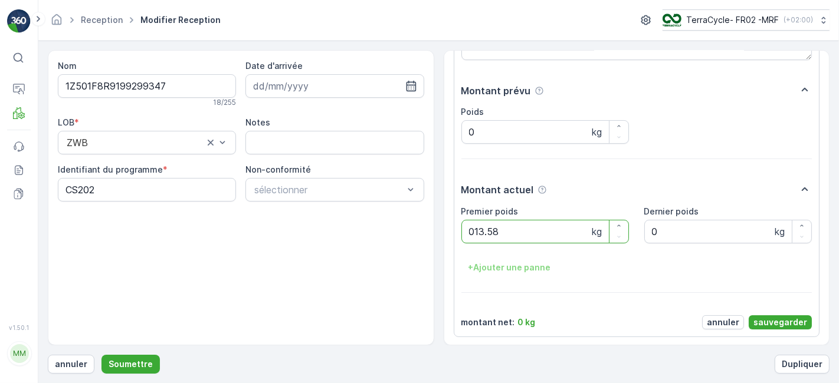
click at [101, 355] on button "Soumettre" at bounding box center [130, 364] width 58 height 19
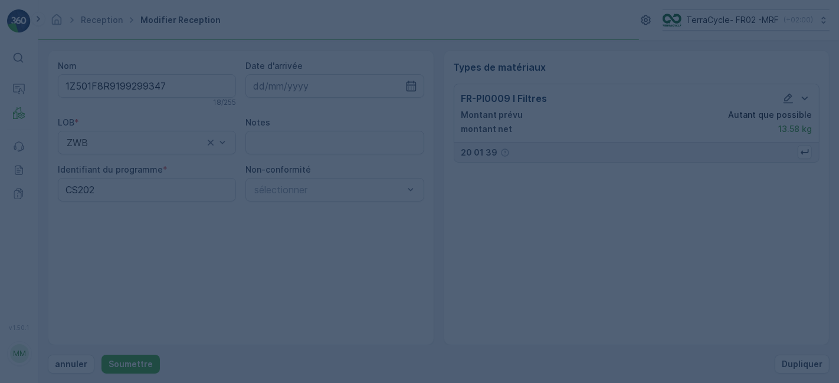
scroll to position [0, 0]
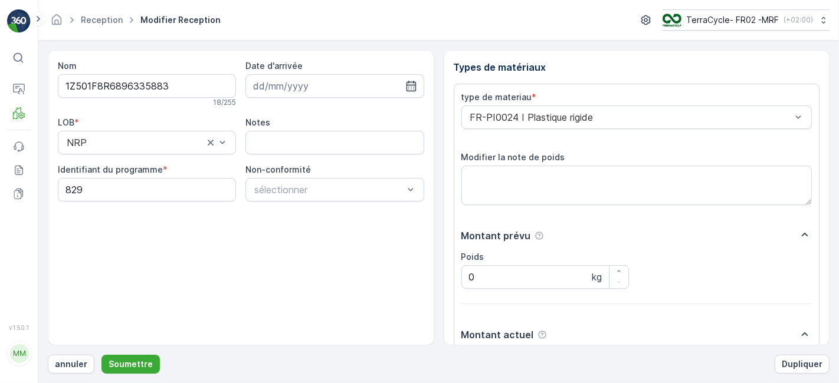
scroll to position [145, 0]
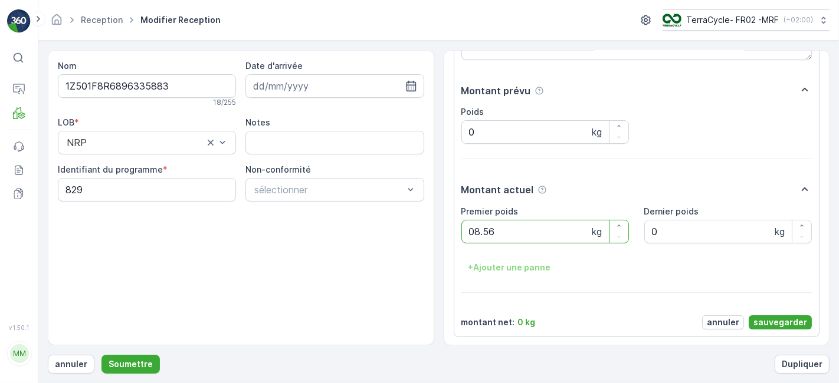
click at [101, 355] on button "Soumettre" at bounding box center [130, 364] width 58 height 19
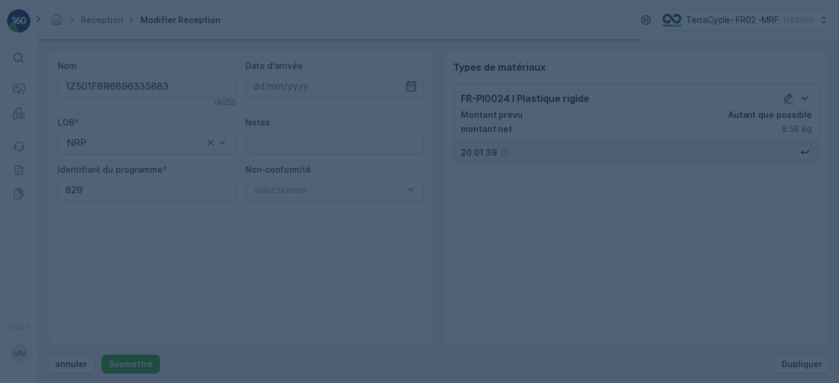
scroll to position [0, 0]
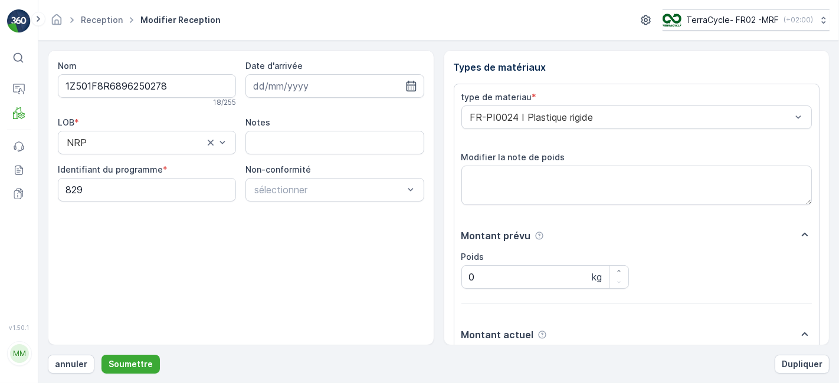
scroll to position [145, 0]
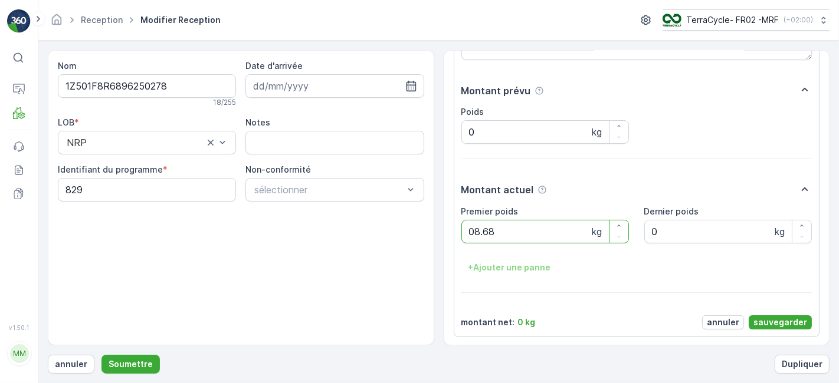
click at [101, 355] on button "Soumettre" at bounding box center [130, 364] width 58 height 19
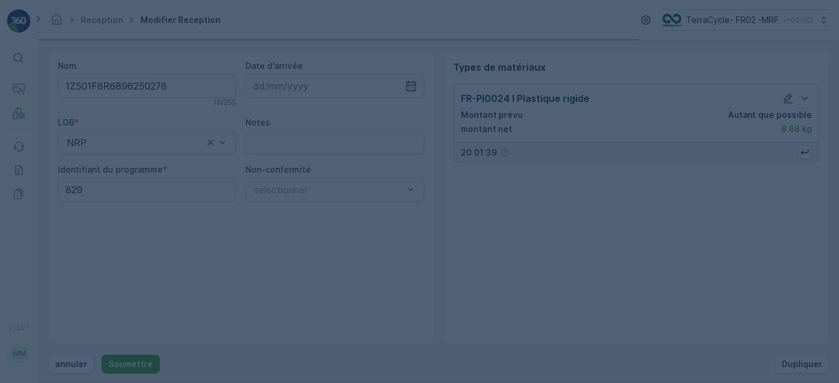
scroll to position [0, 0]
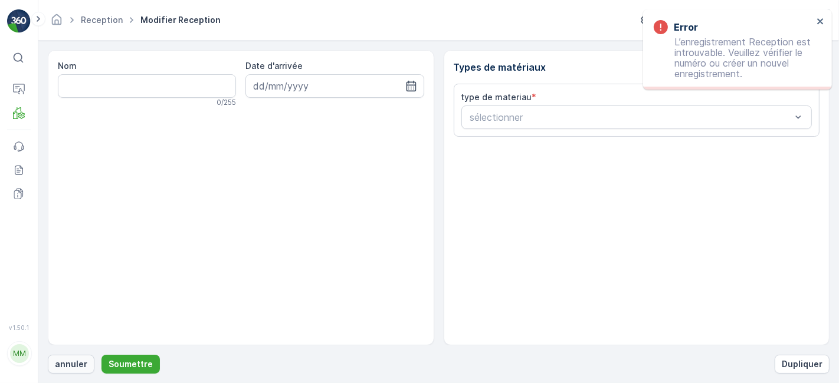
click at [63, 365] on p "annuler" at bounding box center [71, 365] width 32 height 12
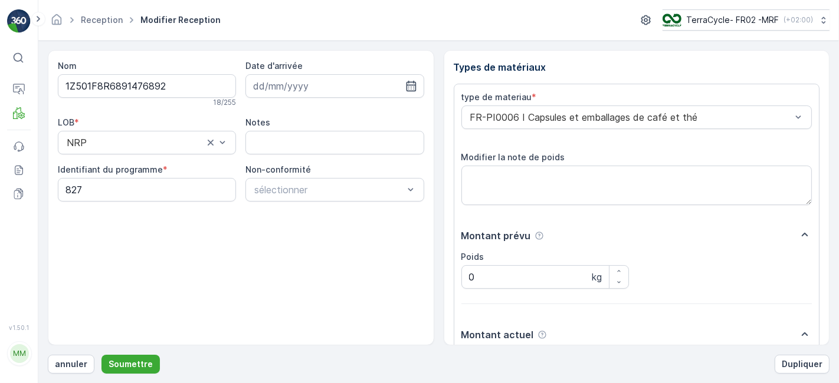
scroll to position [145, 0]
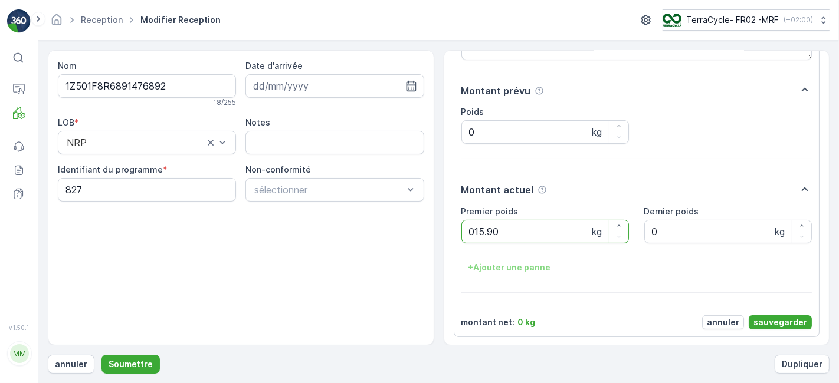
click at [101, 355] on button "Soumettre" at bounding box center [130, 364] width 58 height 19
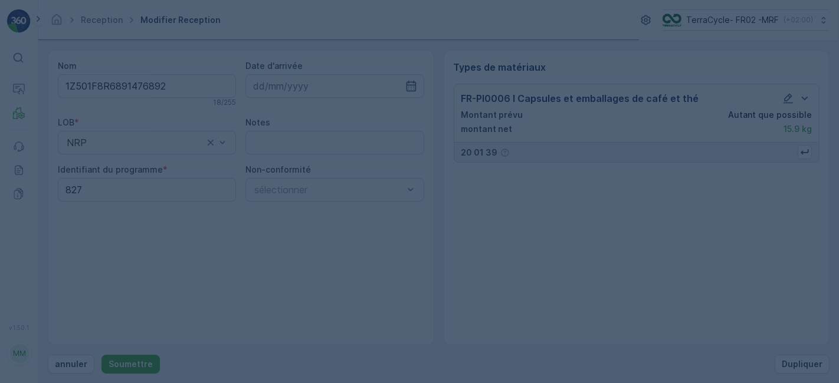
scroll to position [0, 0]
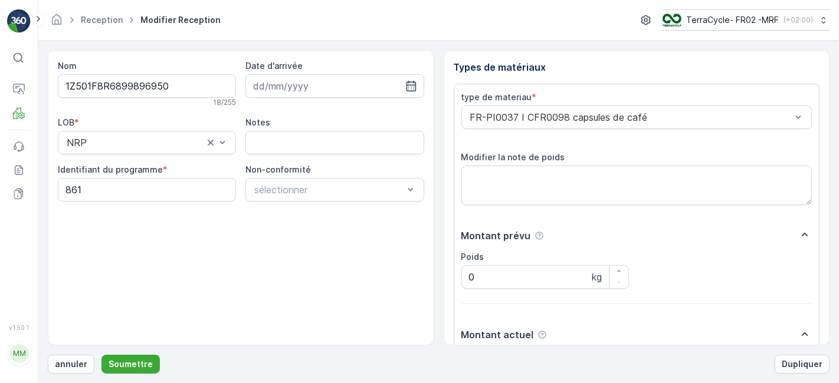
scroll to position [145, 0]
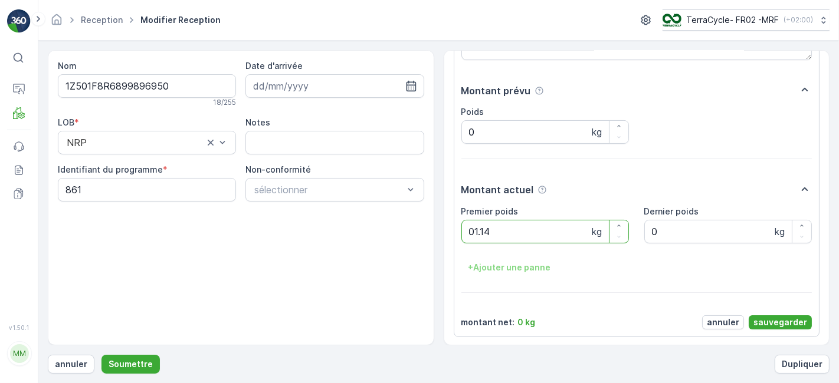
click at [101, 355] on button "Soumettre" at bounding box center [130, 364] width 58 height 19
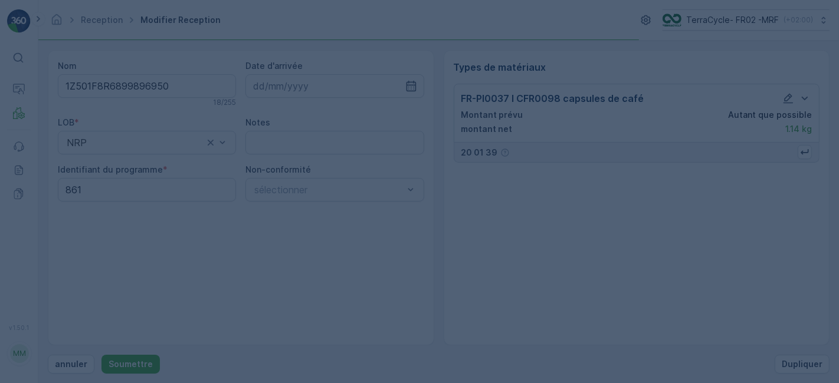
scroll to position [0, 0]
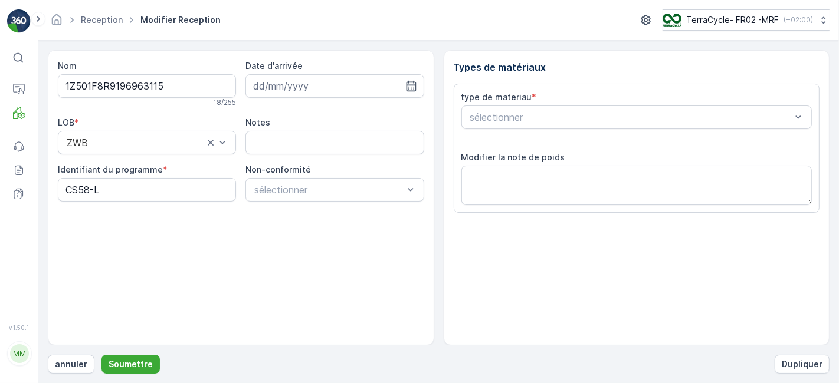
scroll to position [145, 0]
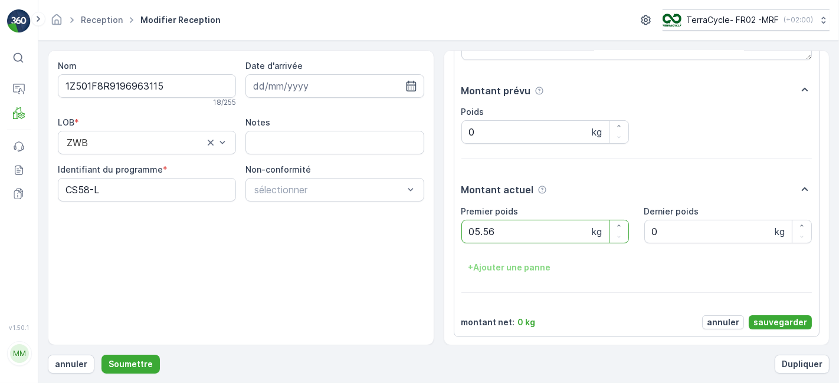
click at [101, 355] on button "Soumettre" at bounding box center [130, 364] width 58 height 19
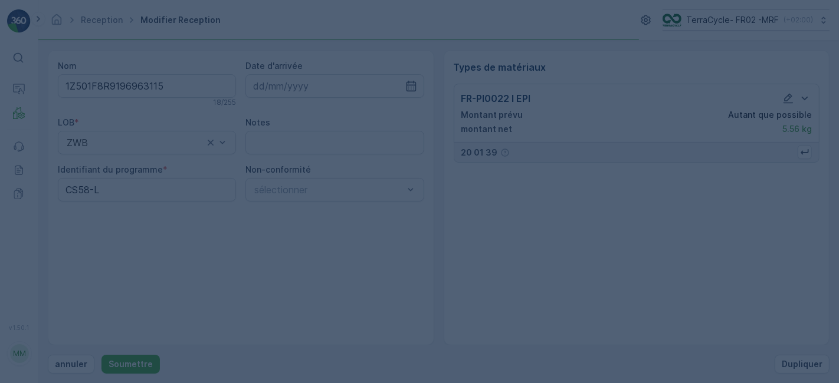
scroll to position [0, 0]
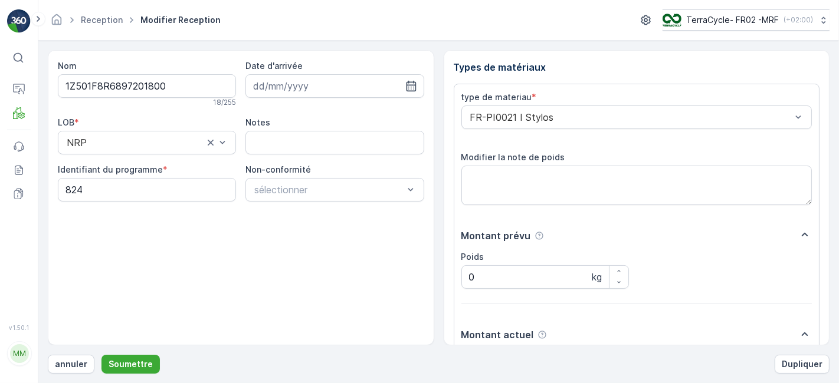
scroll to position [145, 0]
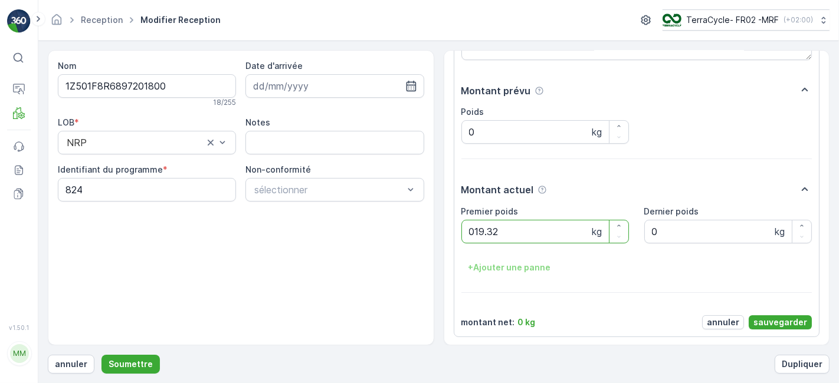
click at [101, 355] on button "Soumettre" at bounding box center [130, 364] width 58 height 19
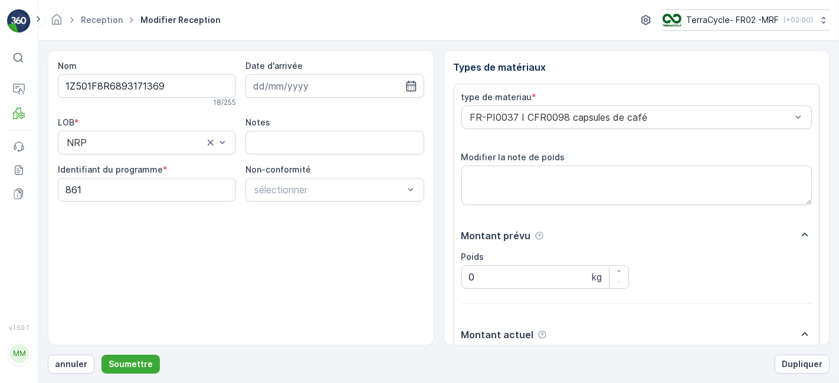
scroll to position [145, 0]
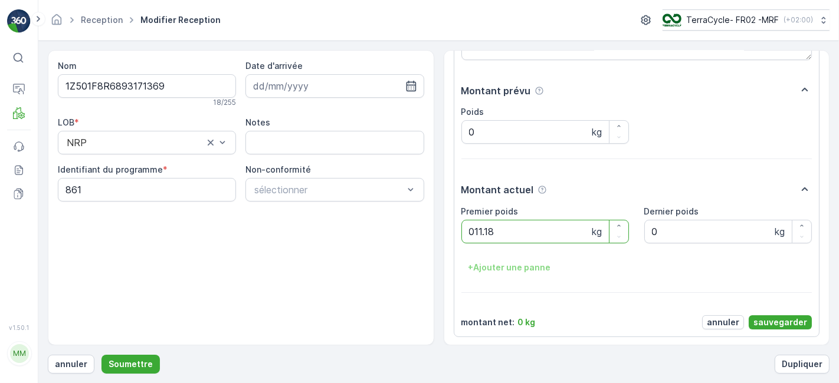
click at [101, 355] on button "Soumettre" at bounding box center [130, 364] width 58 height 19
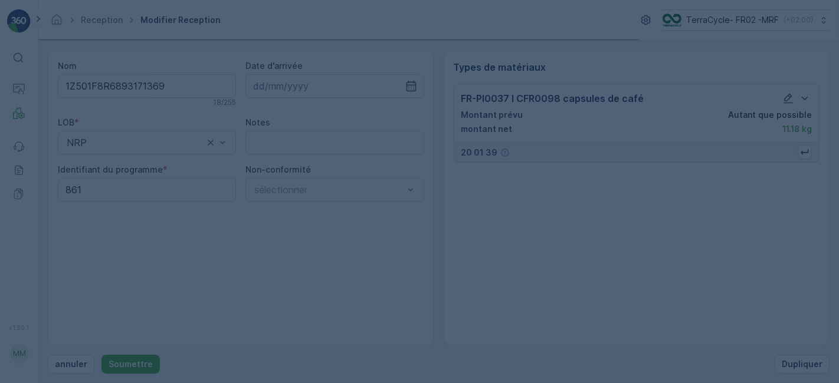
scroll to position [0, 0]
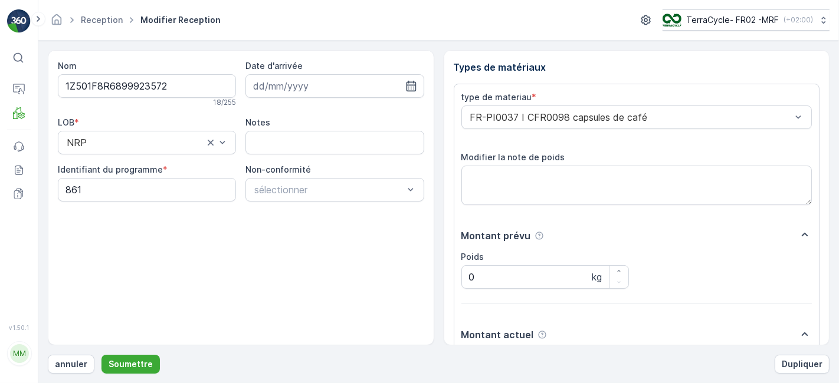
scroll to position [145, 0]
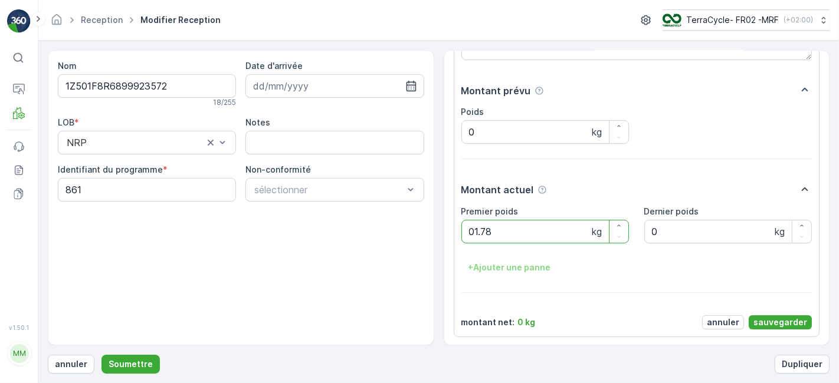
click at [101, 355] on button "Soumettre" at bounding box center [130, 364] width 58 height 19
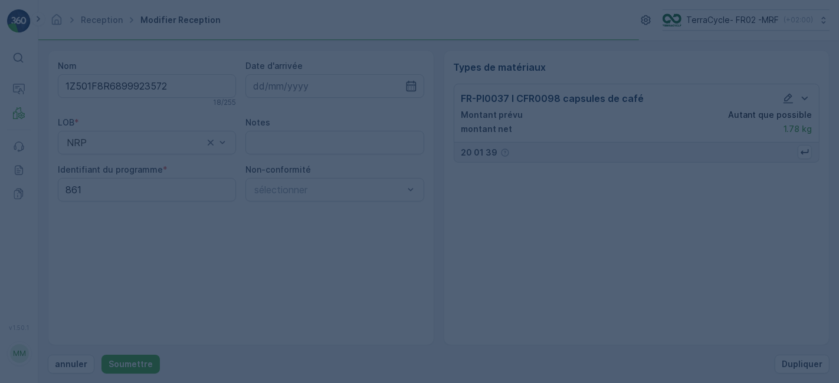
scroll to position [0, 0]
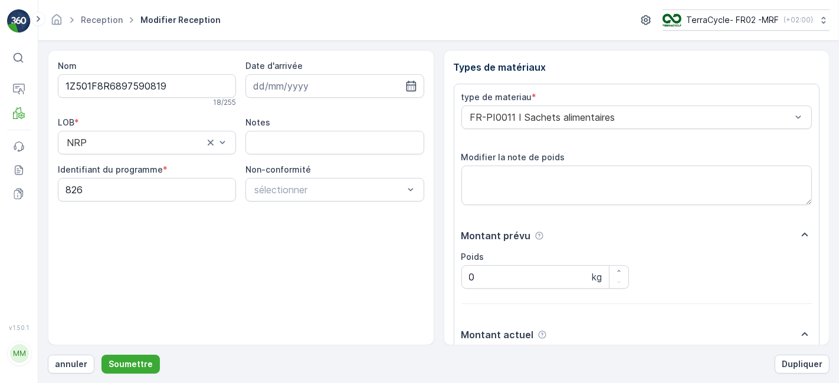
click at [101, 355] on button "Soumettre" at bounding box center [130, 364] width 58 height 19
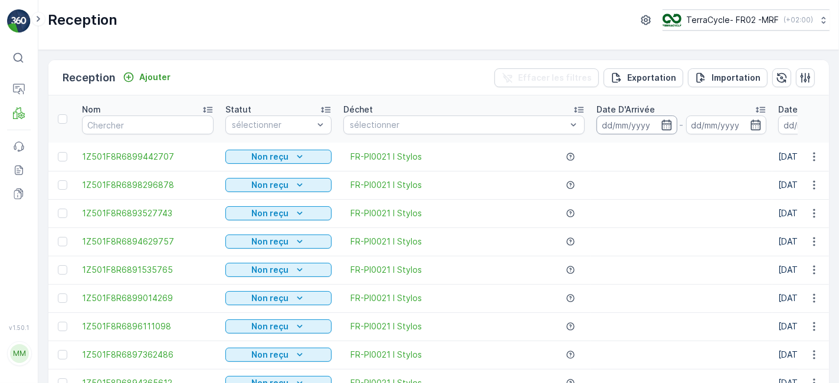
click at [634, 126] on input at bounding box center [636, 125] width 81 height 19
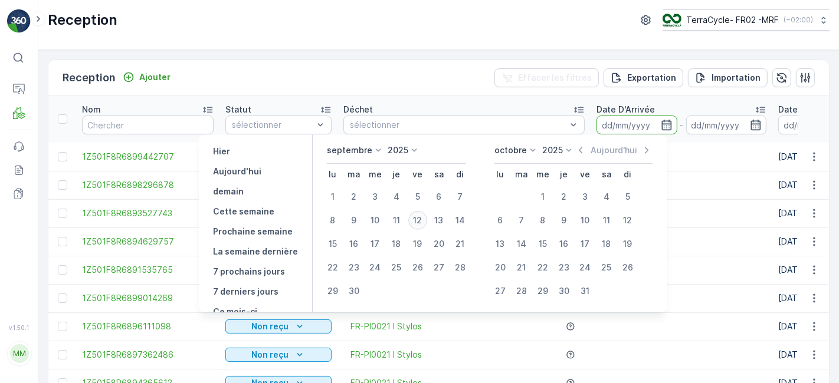
click at [421, 218] on div "12" at bounding box center [417, 220] width 19 height 19
type input "[DATE]"
click at [421, 218] on div "12" at bounding box center [417, 220] width 19 height 19
type input "[DATE]"
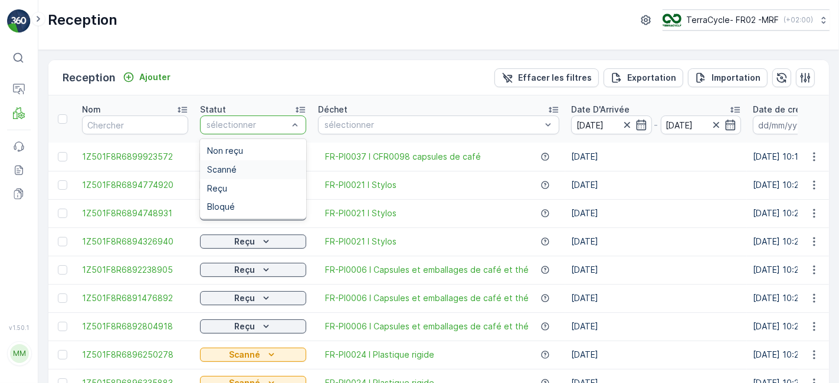
click at [242, 169] on div "Scanné" at bounding box center [253, 169] width 92 height 9
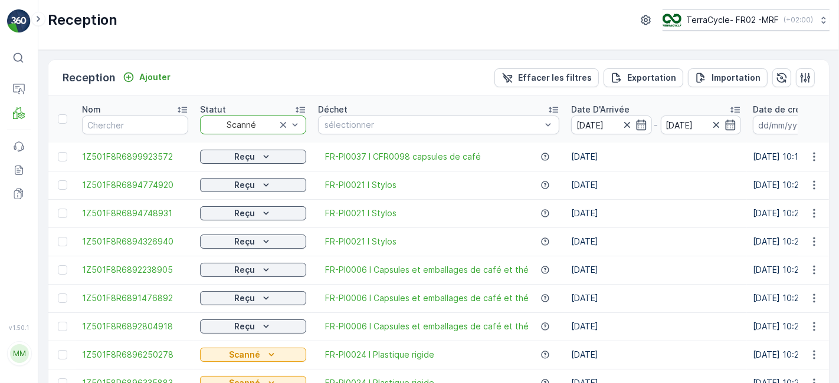
click at [242, 169] on td "Reçu" at bounding box center [253, 157] width 118 height 28
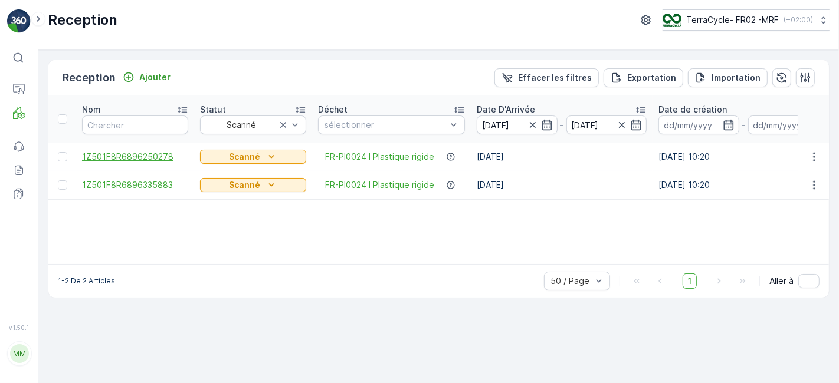
click at [163, 157] on span "1Z501F8R6896250278" at bounding box center [135, 157] width 106 height 12
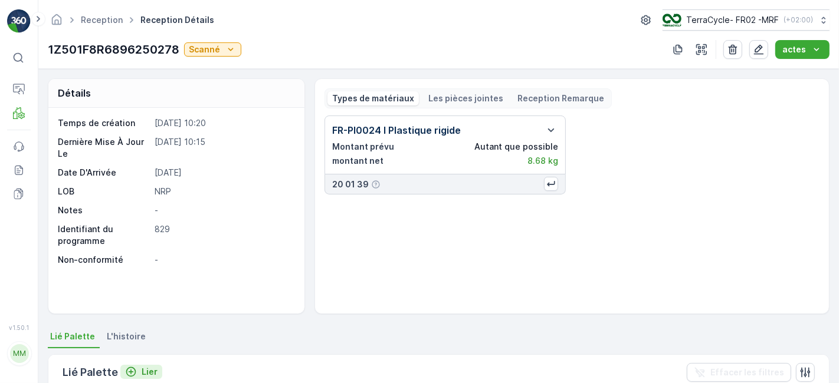
click at [126, 366] on icon "Lier" at bounding box center [131, 372] width 12 height 12
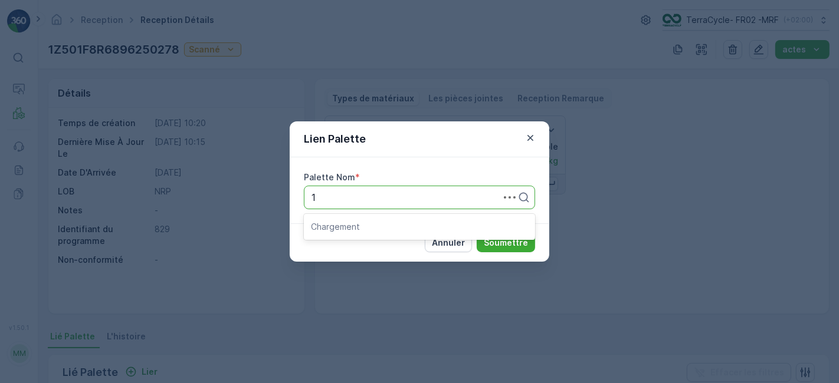
type input "11"
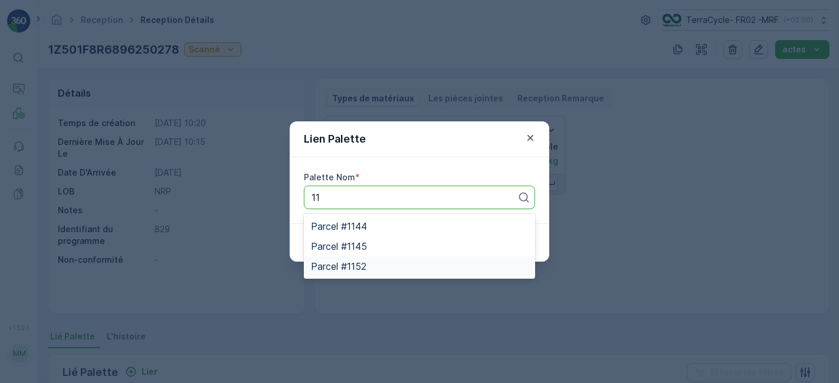
click at [351, 262] on span "Parcel #1152" at bounding box center [338, 266] width 55 height 11
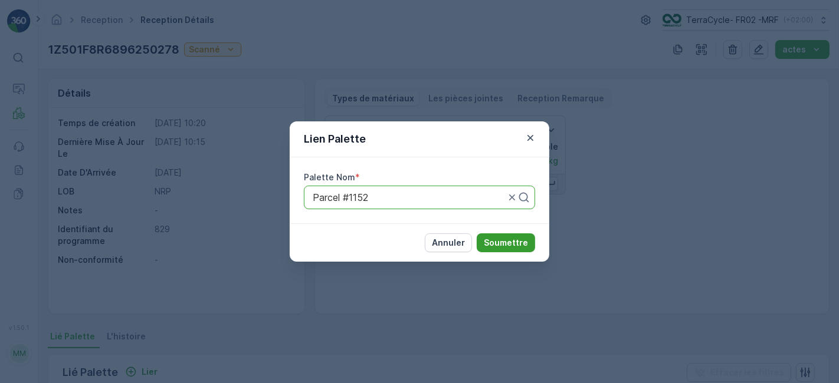
click at [521, 241] on p "Soumettre" at bounding box center [506, 243] width 44 height 12
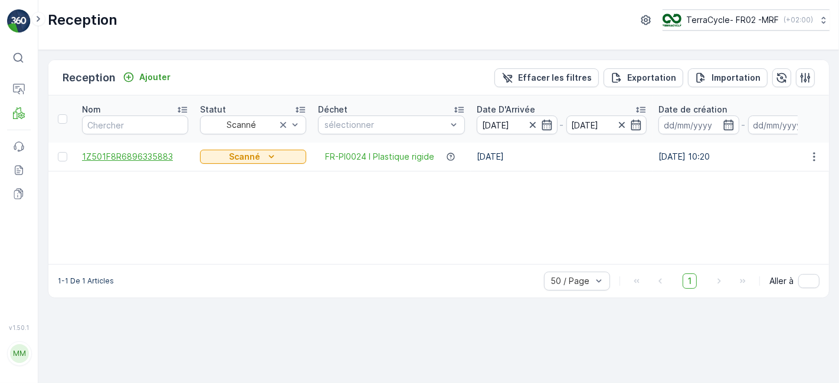
click at [172, 156] on span "1Z501F8R6896335883" at bounding box center [135, 157] width 106 height 12
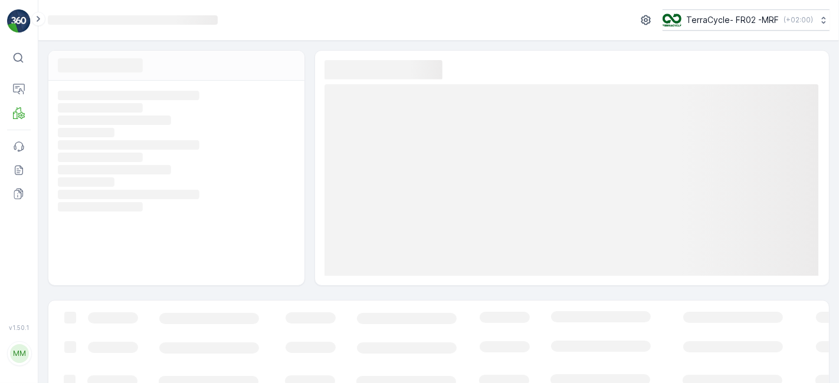
click at [172, 156] on icon "Loading..." at bounding box center [175, 157] width 234 height 11
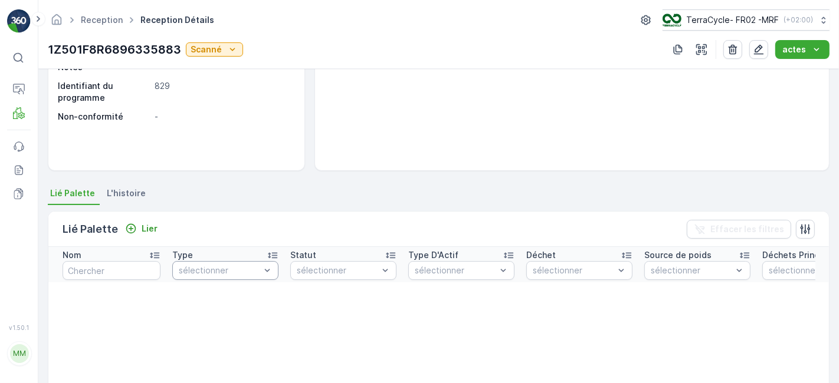
scroll to position [144, 0]
click at [132, 228] on icon "Lier" at bounding box center [131, 228] width 12 height 12
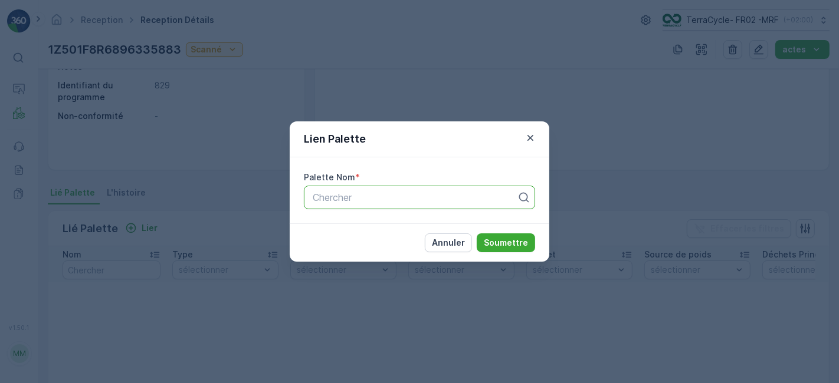
click at [337, 196] on div at bounding box center [414, 197] width 206 height 11
type input "1152"
click at [352, 231] on span "Parcel #1152" at bounding box center [338, 226] width 55 height 11
click at [352, 231] on div "[PERSON_NAME]" at bounding box center [420, 243] width 260 height 38
click at [512, 242] on p "Soumettre" at bounding box center [506, 243] width 44 height 12
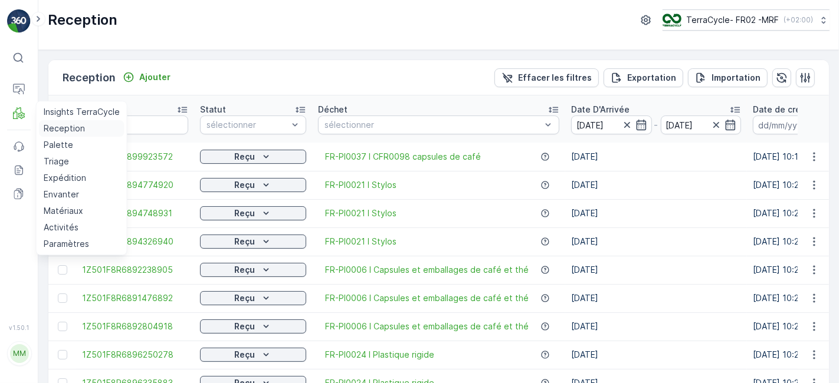
click at [70, 126] on p "Reception" at bounding box center [64, 129] width 41 height 12
